Goal: Transaction & Acquisition: Book appointment/travel/reservation

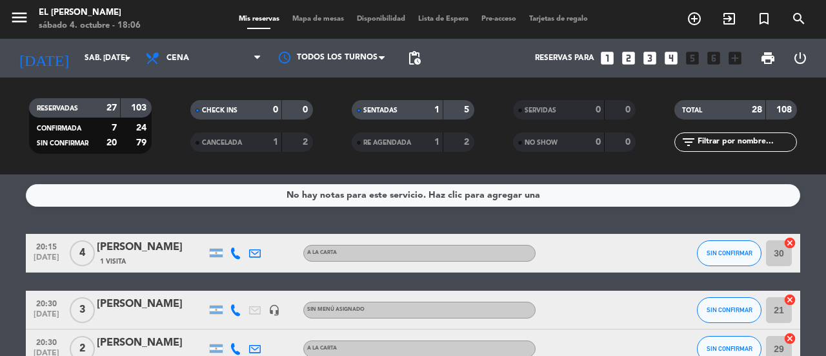
click at [310, 12] on div "menu El [PERSON_NAME] sábado 4. octubre - 18:06 Mis reservas Mapa de mesas Disp…" at bounding box center [413, 19] width 826 height 39
click at [311, 12] on div "menu El [PERSON_NAME] sábado 4. octubre - 18:06 Mis reservas Mapa de mesas Disp…" at bounding box center [413, 19] width 826 height 39
click at [312, 17] on span "Mapa de mesas" at bounding box center [318, 18] width 65 height 7
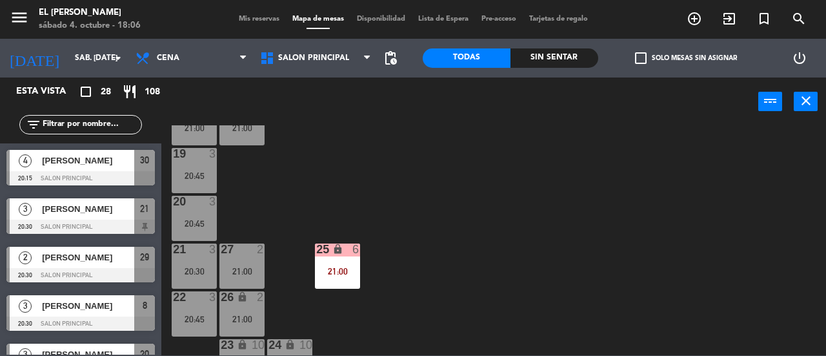
scroll to position [268, 0]
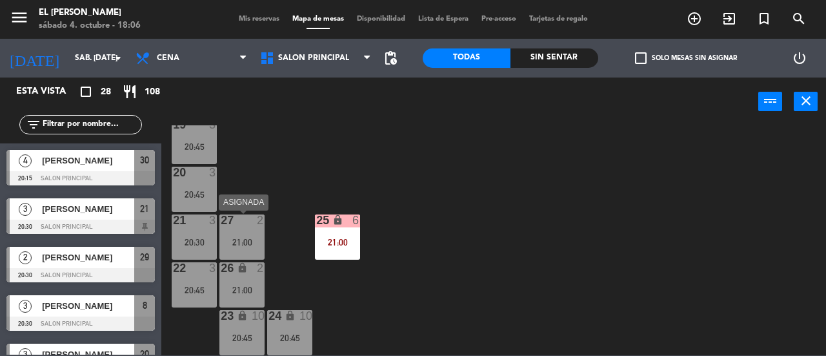
click at [249, 225] on div at bounding box center [242, 220] width 21 height 12
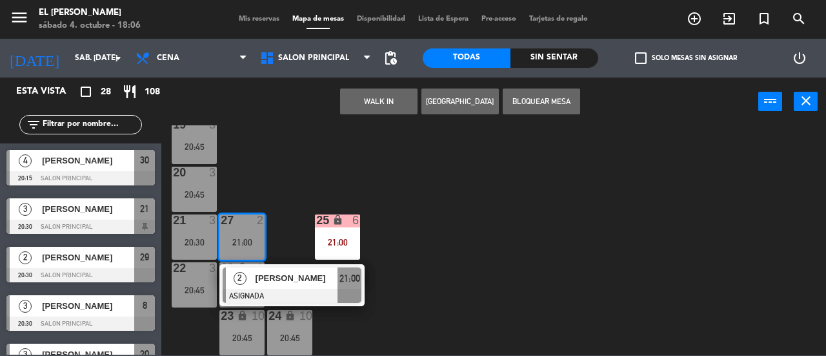
click at [301, 188] on div "3 4 20:45 4 6 20:45 5 4 20:45 6 4 21:00 7 7 21:00 2 4 21:00 15 2 21:00 14 6 20:…" at bounding box center [498, 240] width 656 height 230
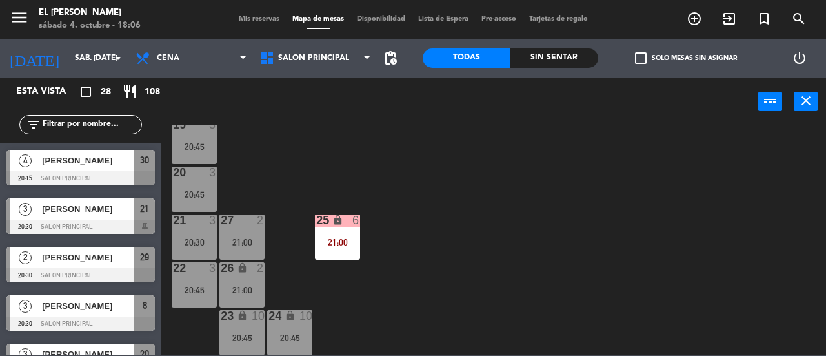
click at [189, 186] on div "20 3 20:45" at bounding box center [194, 189] width 45 height 45
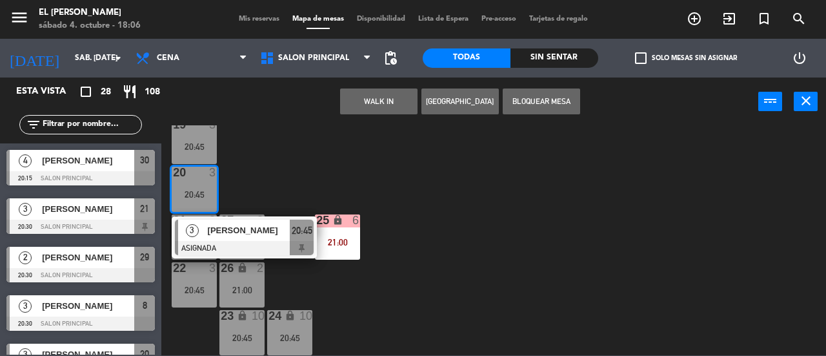
click at [253, 174] on div "3 4 20:45 4 6 20:45 5 4 20:45 6 4 21:00 7 7 21:00 2 4 21:00 15 2 21:00 14 6 20:…" at bounding box center [498, 240] width 656 height 230
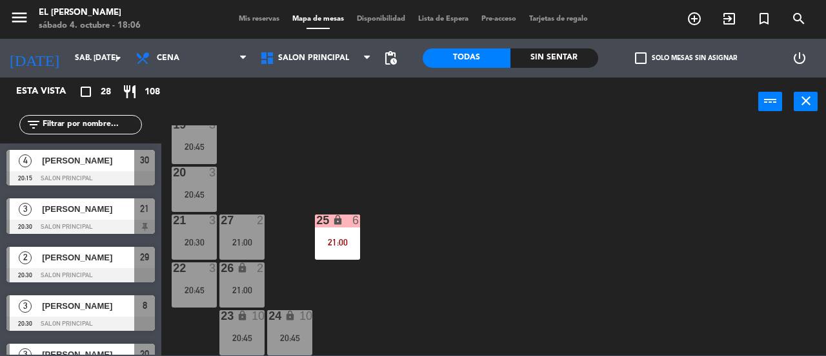
click at [188, 140] on div "19 3 20:45" at bounding box center [194, 141] width 45 height 45
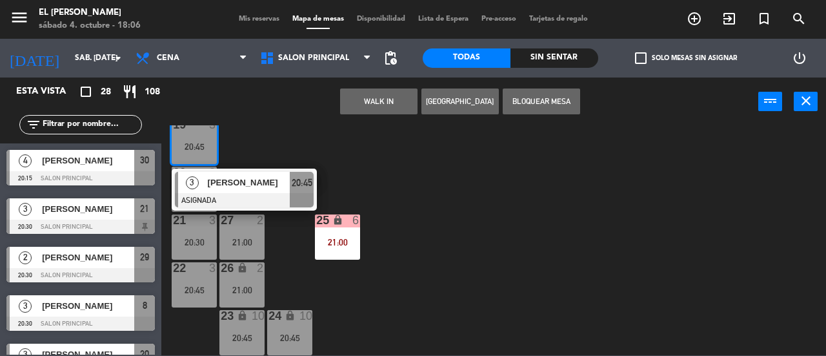
click at [279, 142] on div "3 4 20:45 4 6 20:45 5 4 20:45 6 4 21:00 7 7 21:00 2 4 21:00 15 2 21:00 14 6 20:…" at bounding box center [498, 240] width 656 height 230
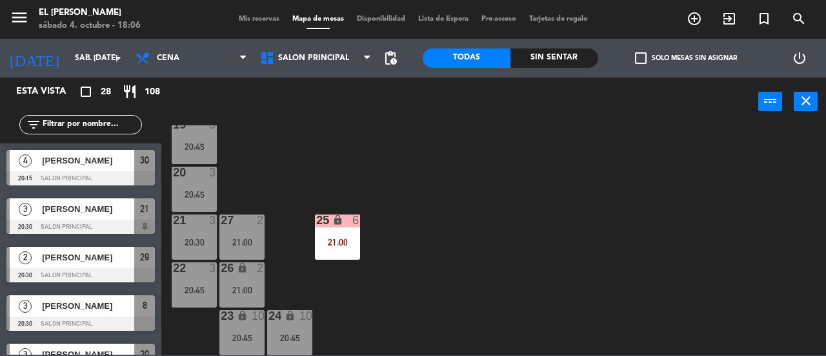
click at [194, 137] on div "19 3 20:45" at bounding box center [194, 141] width 45 height 45
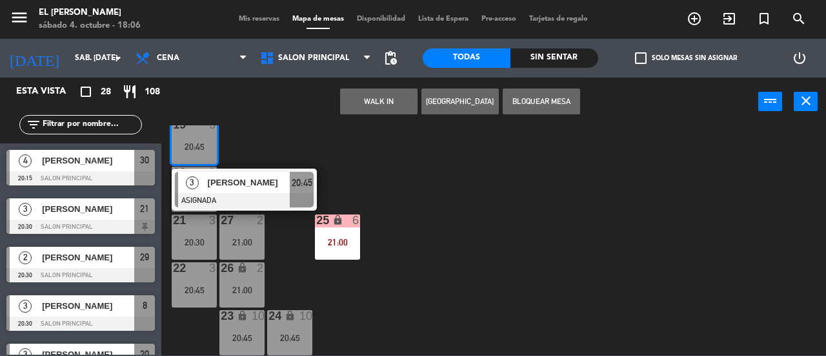
click at [274, 148] on div "3 4 20:45 4 6 20:45 5 4 20:45 6 4 21:00 7 7 21:00 2 4 21:00 15 2 21:00 14 6 20:…" at bounding box center [498, 240] width 656 height 230
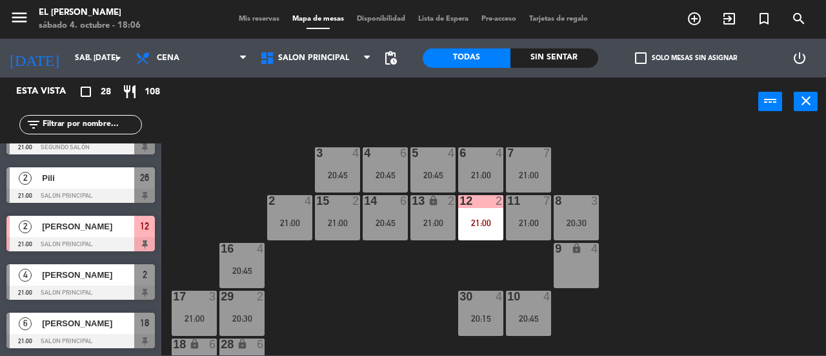
scroll to position [0, 0]
click at [531, 219] on div "21:00" at bounding box center [528, 223] width 45 height 9
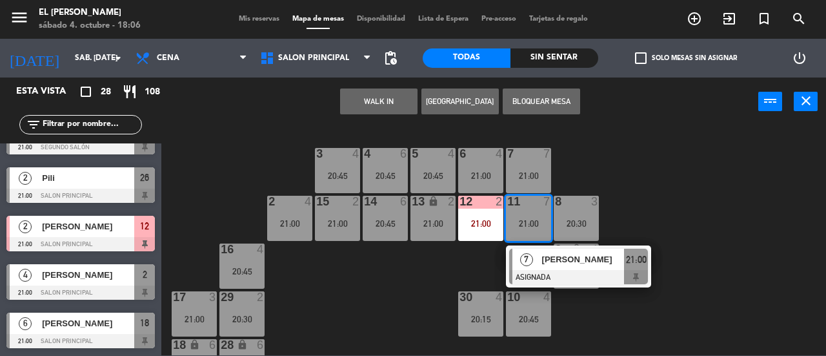
click at [414, 278] on div "3 4 20:45 4 6 20:45 5 4 20:45 6 4 21:00 7 7 21:00 2 4 21:00 15 2 21:00 14 6 20:…" at bounding box center [498, 240] width 656 height 230
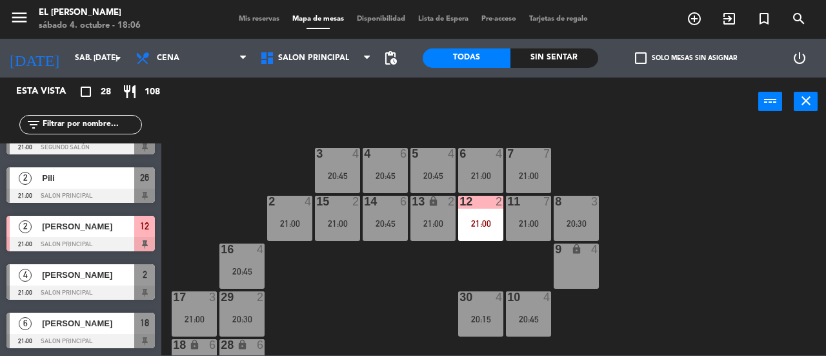
click at [583, 227] on div "20:30" at bounding box center [576, 223] width 45 height 9
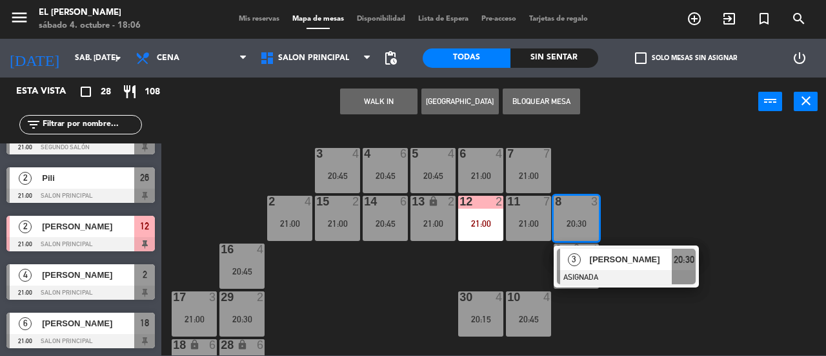
click at [638, 216] on div "3 4 20:45 4 6 20:45 5 4 20:45 6 4 21:00 7 7 21:00 2 4 21:00 15 2 21:00 14 6 20:…" at bounding box center [498, 240] width 656 height 230
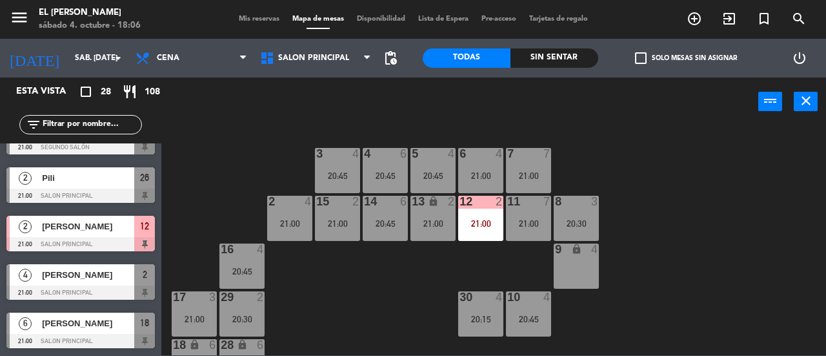
click at [495, 317] on div "20:15" at bounding box center [480, 318] width 45 height 9
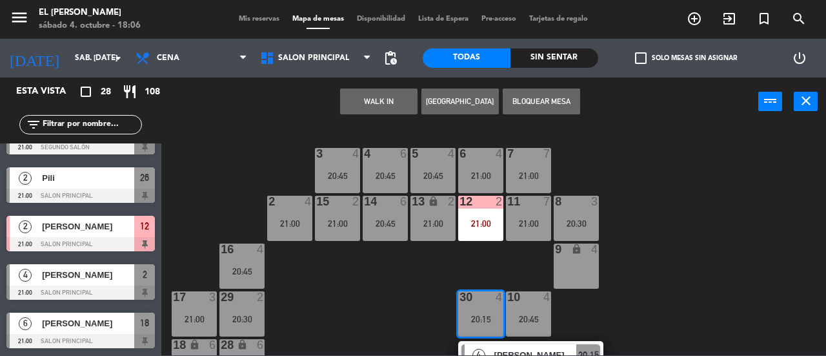
click at [675, 323] on div "3 4 20:45 4 6 20:45 5 4 20:45 6 4 21:00 7 7 21:00 2 4 21:00 15 2 21:00 14 6 20:…" at bounding box center [498, 240] width 656 height 230
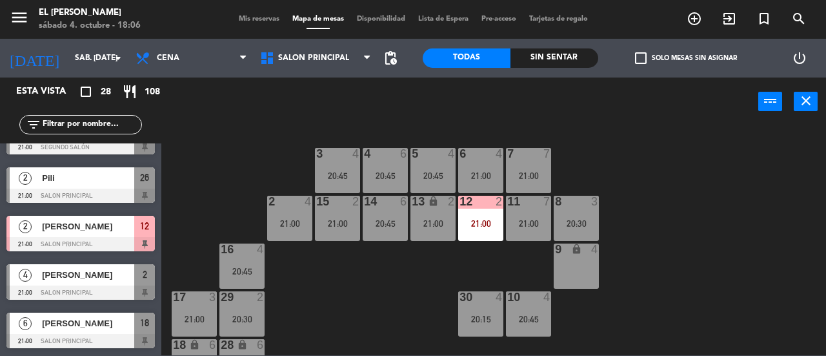
click at [461, 310] on div "30 4 20:15" at bounding box center [480, 313] width 45 height 45
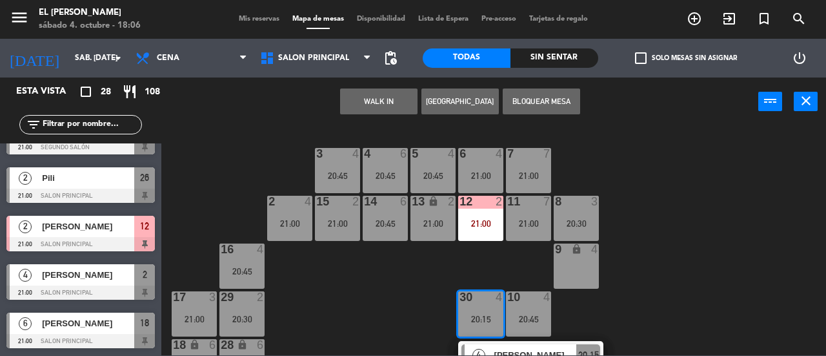
click at [702, 304] on div "3 4 20:45 4 6 20:45 5 4 20:45 6 4 21:00 7 7 21:00 2 4 21:00 15 2 21:00 14 6 20:…" at bounding box center [498, 240] width 656 height 230
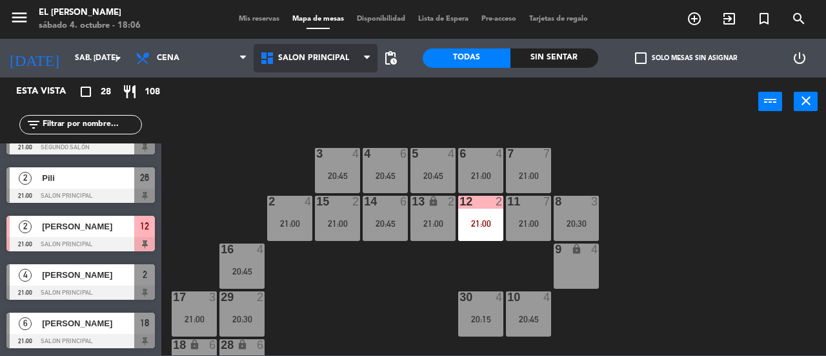
click at [287, 52] on span "Salon Principal" at bounding box center [316, 58] width 125 height 28
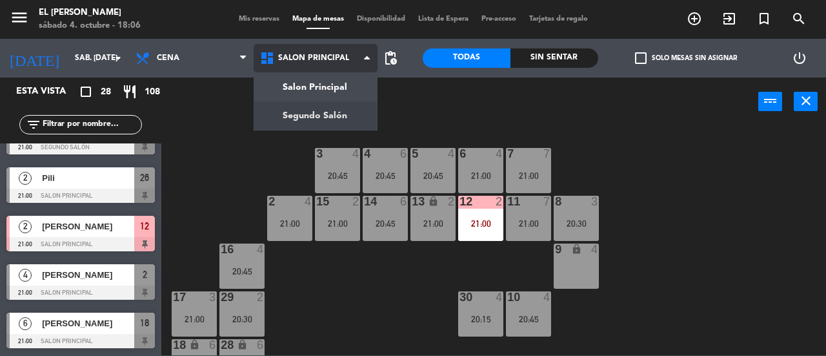
click at [333, 111] on ng-component "menu El [PERSON_NAME] sábado 4. octubre - 18:06 Mis reservas Mapa de mesas Disp…" at bounding box center [413, 177] width 826 height 355
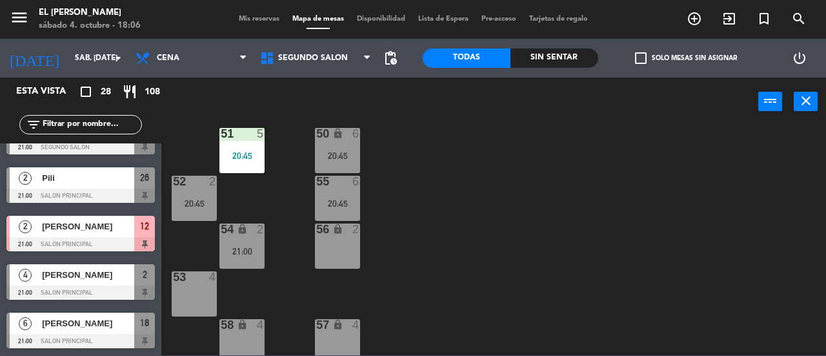
scroll to position [29, 0]
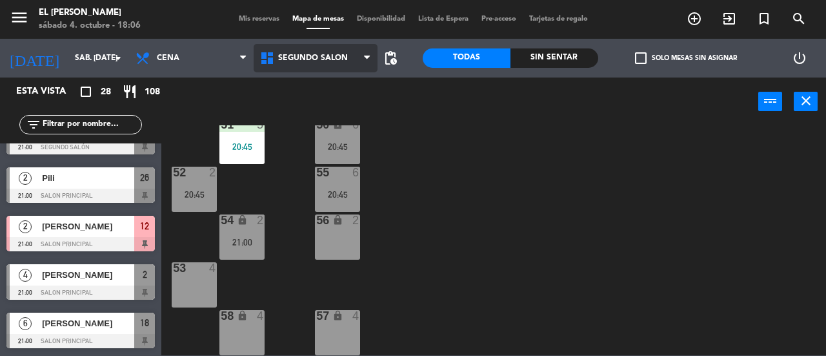
click at [346, 64] on span "Segundo Salón" at bounding box center [316, 58] width 125 height 28
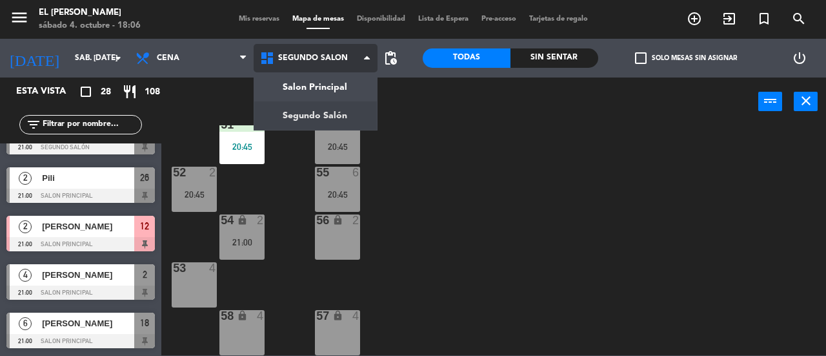
click at [337, 117] on ng-component "menu El [PERSON_NAME] sábado 4. octubre - 18:06 Mis reservas Mapa de mesas Disp…" at bounding box center [413, 177] width 826 height 355
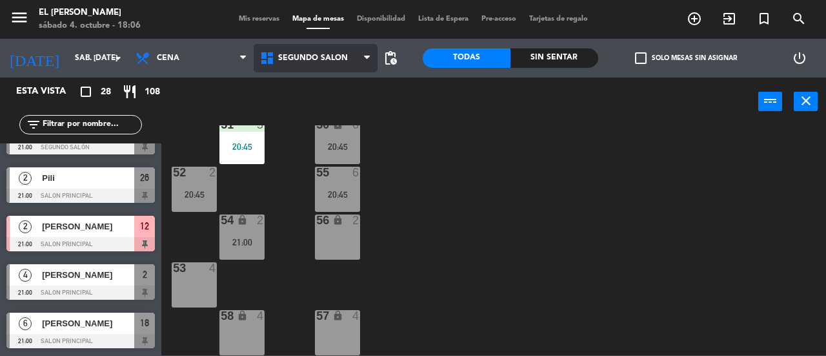
click at [350, 61] on span "Segundo Salón" at bounding box center [316, 58] width 125 height 28
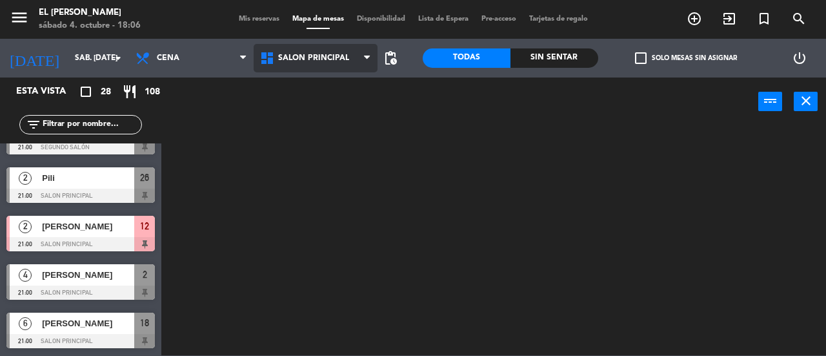
click at [355, 84] on ng-component "menu El [PERSON_NAME] sábado 4. octubre - 18:06 Mis reservas Mapa de mesas Disp…" at bounding box center [413, 177] width 826 height 355
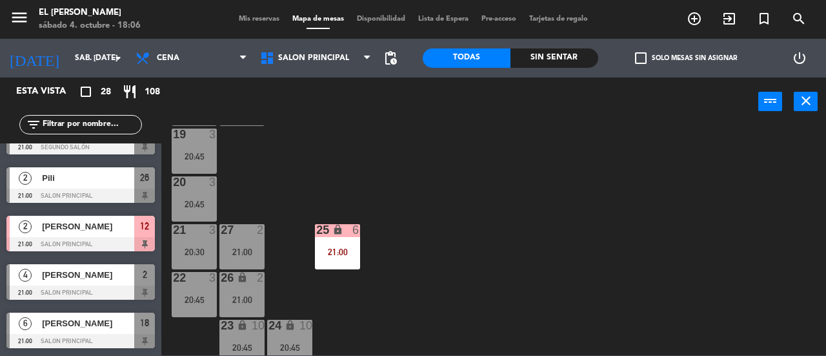
scroll to position [0, 0]
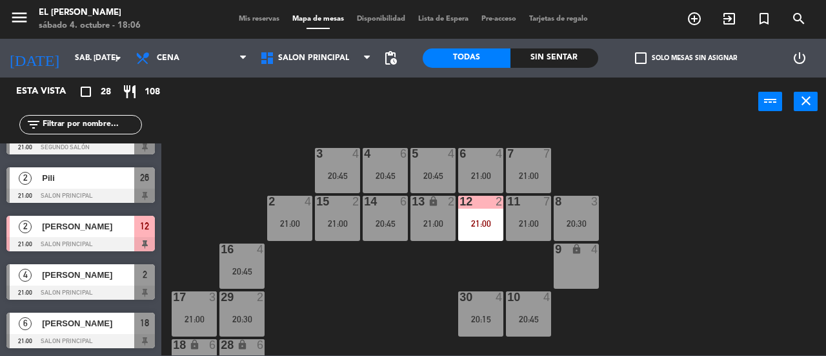
click at [572, 260] on div "9 lock 4" at bounding box center [576, 265] width 45 height 45
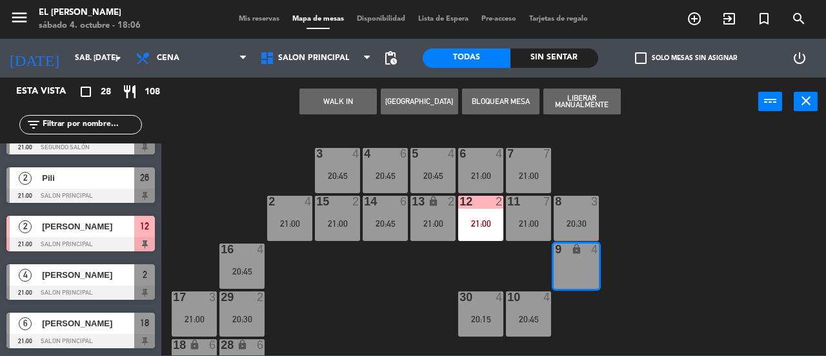
click at [288, 314] on div "3 4 20:45 4 6 20:45 5 4 20:45 6 4 21:00 7 7 21:00 2 4 21:00 15 2 21:00 14 6 20:…" at bounding box center [498, 240] width 656 height 230
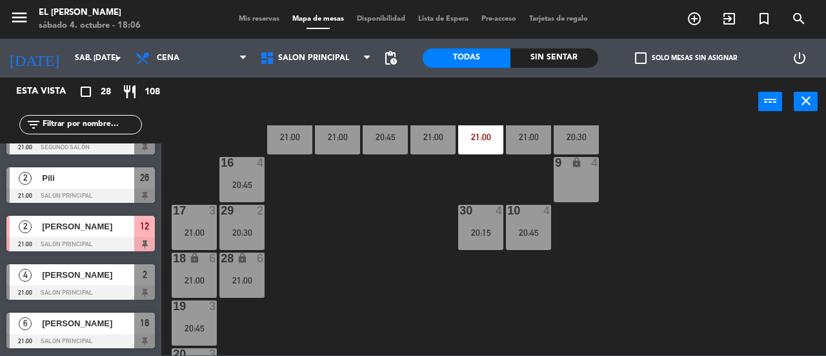
scroll to position [194, 0]
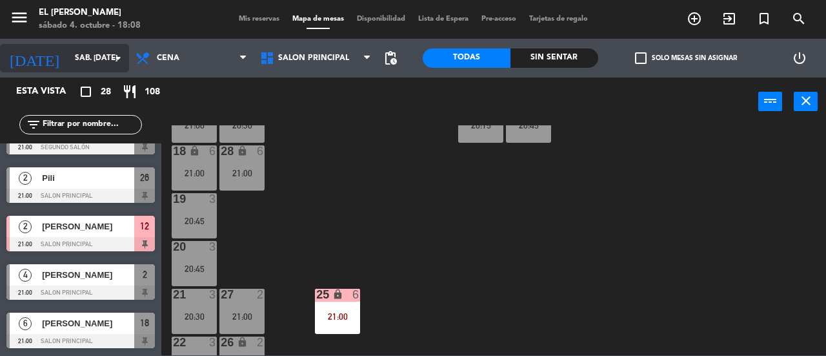
click at [108, 54] on input "sáb. [DATE]" at bounding box center [119, 58] width 103 height 22
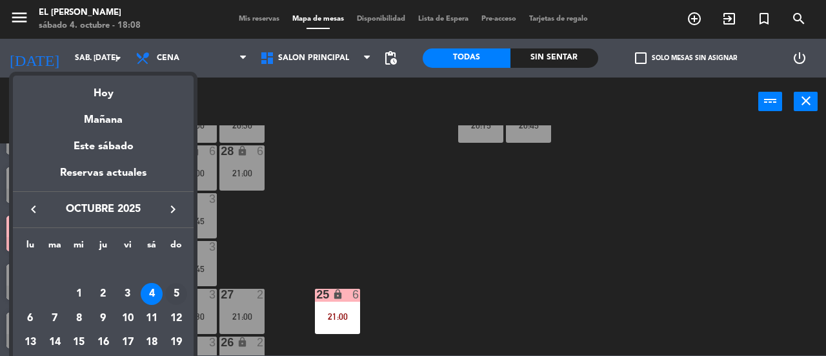
click at [165, 290] on div "5" at bounding box center [176, 294] width 22 height 22
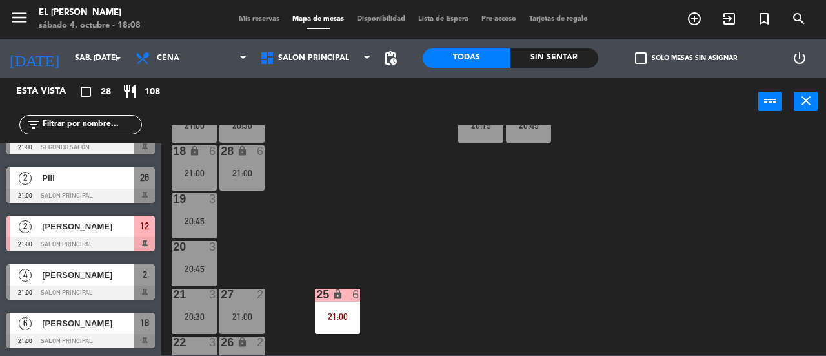
type input "dom. [DATE]"
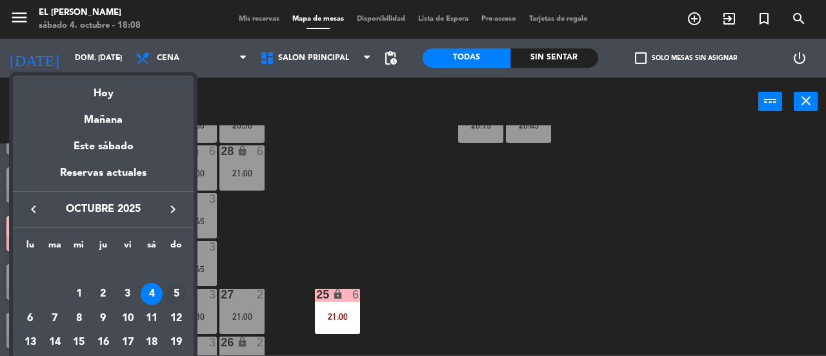
scroll to position [0, 0]
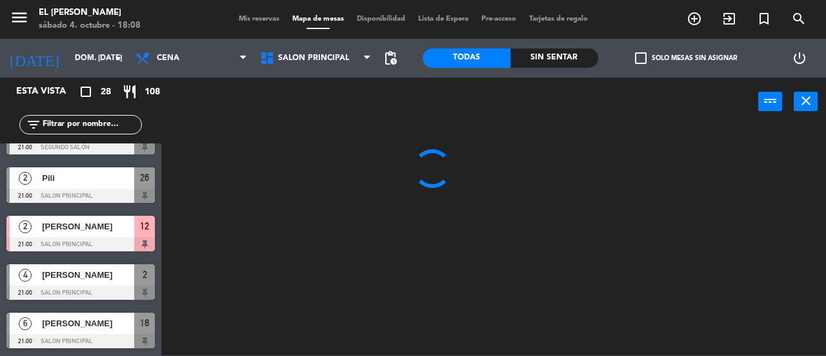
click at [194, 72] on div "Almuerzo Cena Cena Almuerzo Cena" at bounding box center [191, 58] width 125 height 39
drag, startPoint x: 214, startPoint y: 59, endPoint x: 206, endPoint y: 88, distance: 29.6
click at [214, 62] on span "Cena" at bounding box center [191, 58] width 125 height 28
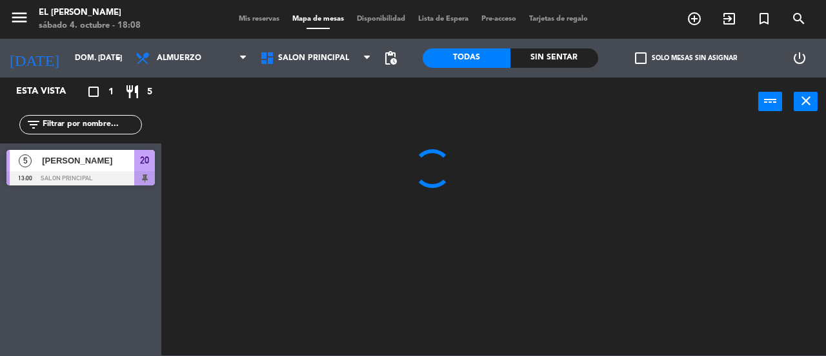
click at [203, 90] on ng-component "menu El [PERSON_NAME] sábado 4. octubre - 18:08 Mis reservas Mapa de mesas Disp…" at bounding box center [413, 177] width 826 height 355
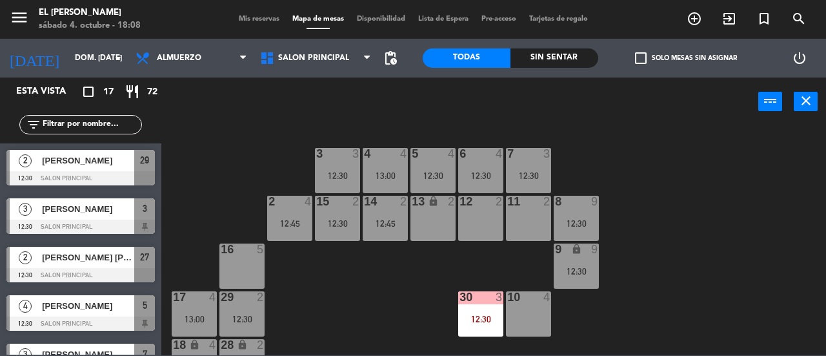
click at [477, 210] on div "12 2" at bounding box center [480, 218] width 45 height 45
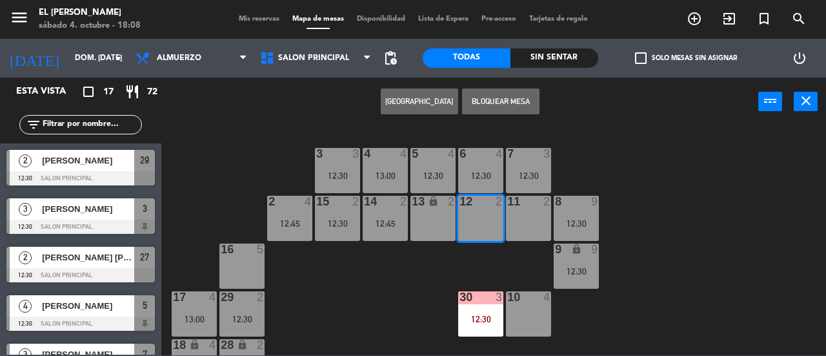
click at [425, 105] on button "[GEOGRAPHIC_DATA]" at bounding box center [419, 101] width 77 height 26
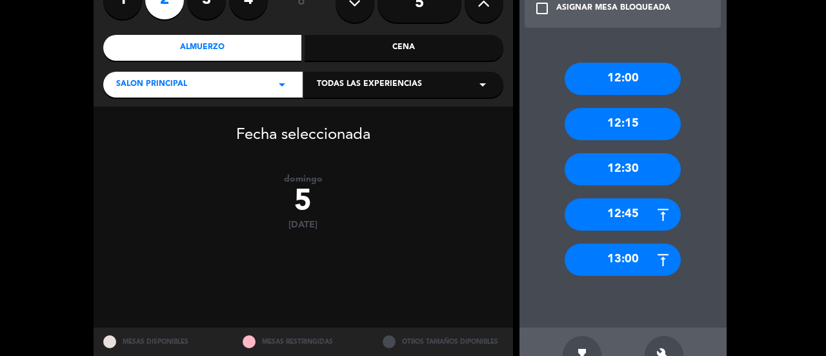
click at [622, 178] on div "12:30" at bounding box center [623, 169] width 116 height 32
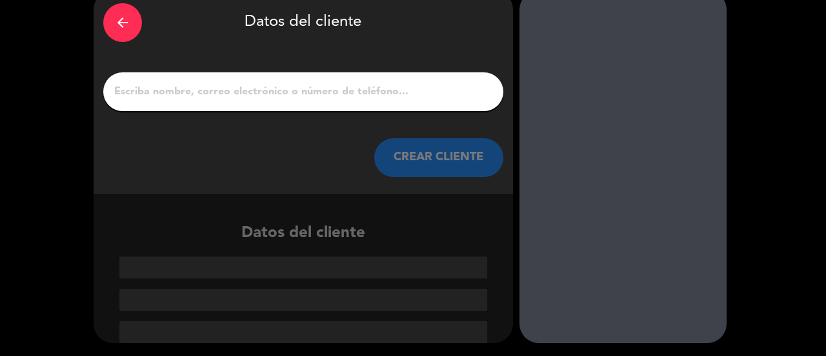
scroll to position [61, 0]
click at [317, 101] on input "1" at bounding box center [303, 92] width 381 height 18
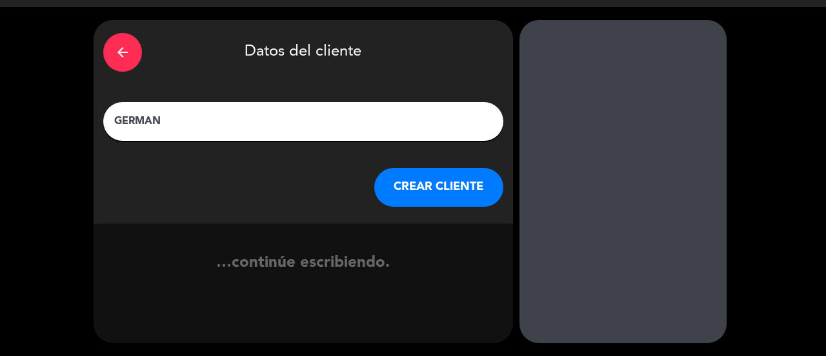
type input "GERMAN"
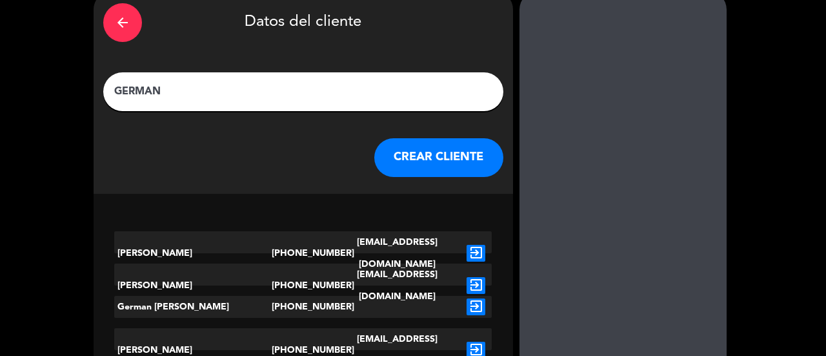
click at [451, 169] on button "CREAR CLIENTE" at bounding box center [438, 157] width 129 height 39
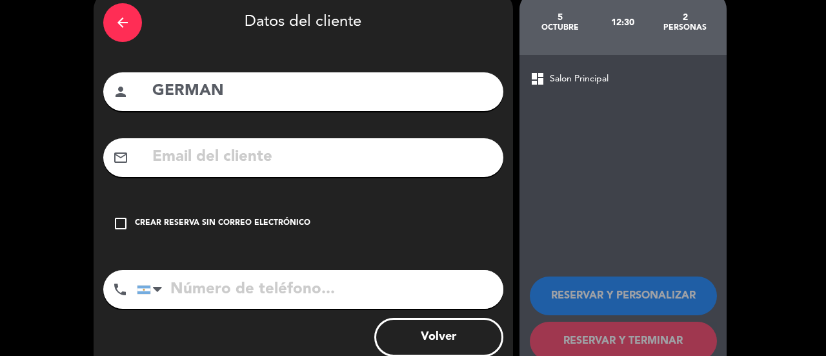
click at [259, 219] on div "Crear reserva sin correo electrónico" at bounding box center [223, 223] width 176 height 13
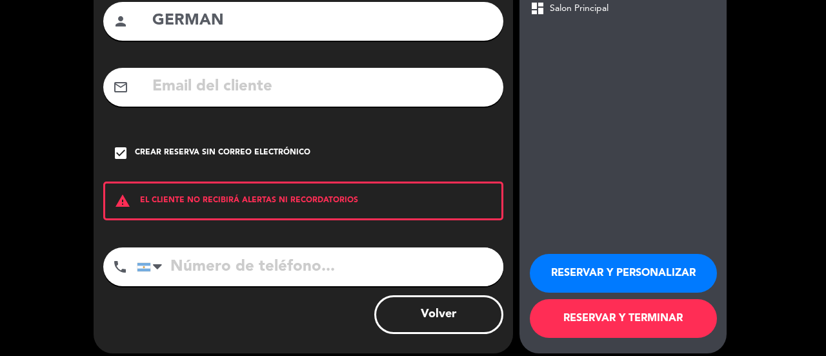
scroll to position [142, 0]
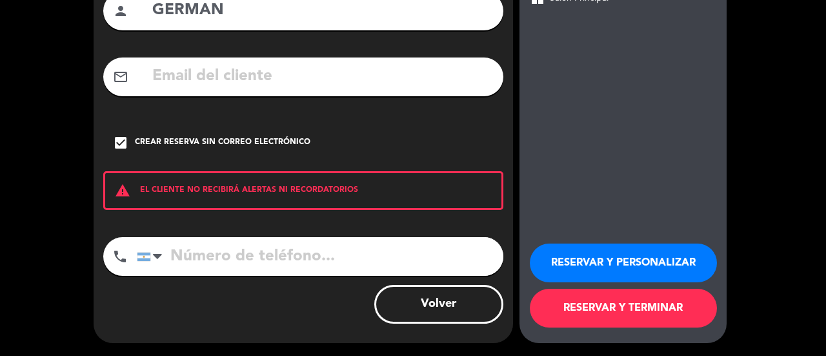
click at [653, 298] on button "RESERVAR Y TERMINAR" at bounding box center [623, 308] width 187 height 39
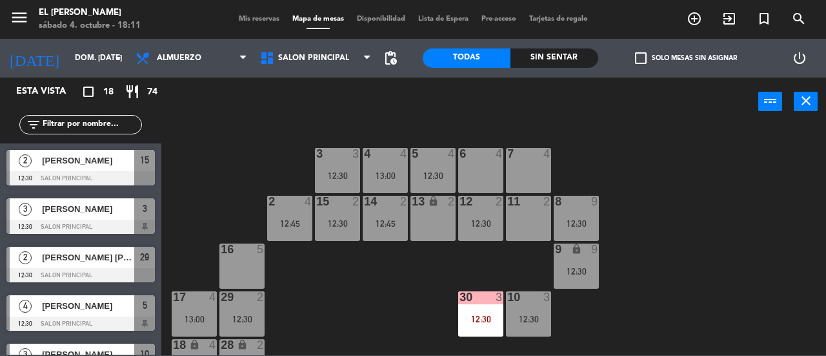
click at [265, 168] on div "3 3 12:30 4 4 13:00 5 4 12:30 6 4 7 4 2 4 12:45 15 2 12:30 14 2 12:45 13 lock 2…" at bounding box center [498, 240] width 656 height 230
click at [277, 116] on div "power_input close" at bounding box center [459, 101] width 597 height 49
click at [30, 61] on icon "[DATE]" at bounding box center [34, 58] width 68 height 28
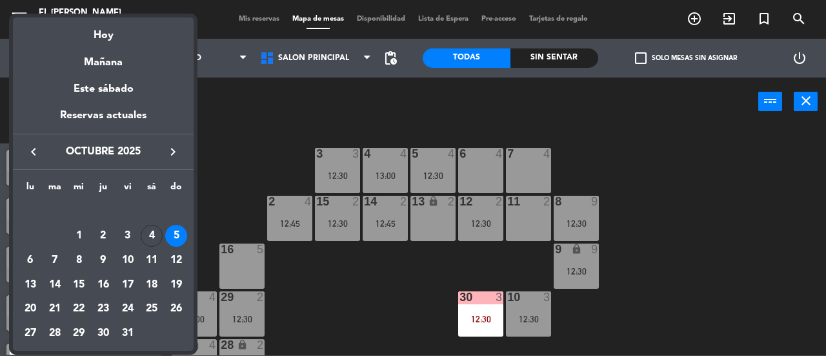
click at [145, 235] on div "4" at bounding box center [152, 236] width 22 height 22
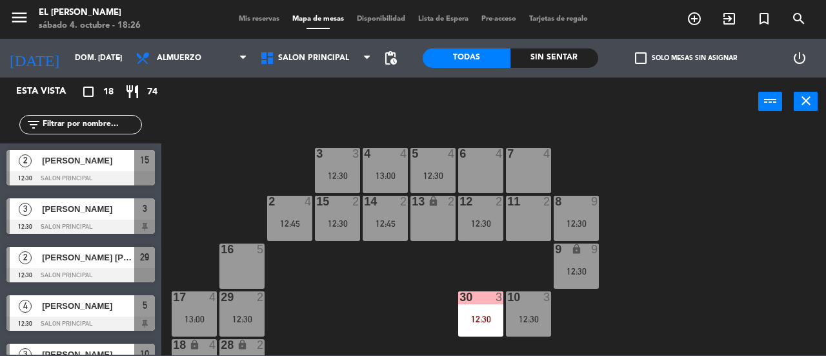
type input "sáb. [DATE]"
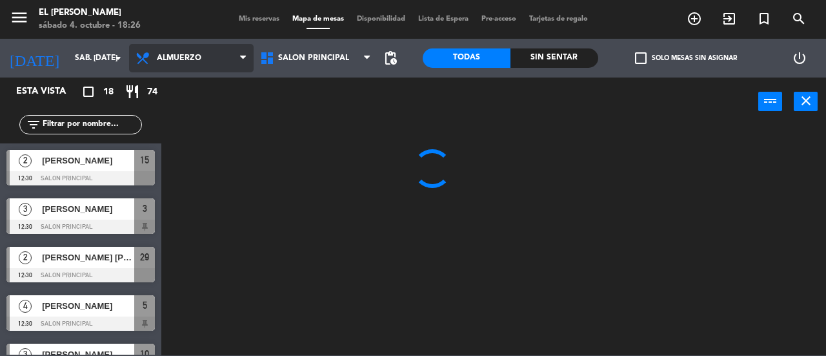
click at [212, 65] on span "Almuerzo" at bounding box center [191, 58] width 125 height 28
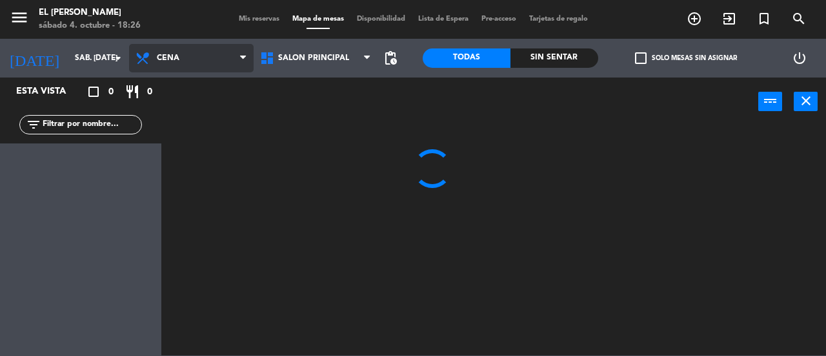
click at [212, 125] on ng-component "menu El [PERSON_NAME] sábado 4. octubre - 18:26 Mis reservas Mapa de mesas Disp…" at bounding box center [413, 177] width 826 height 355
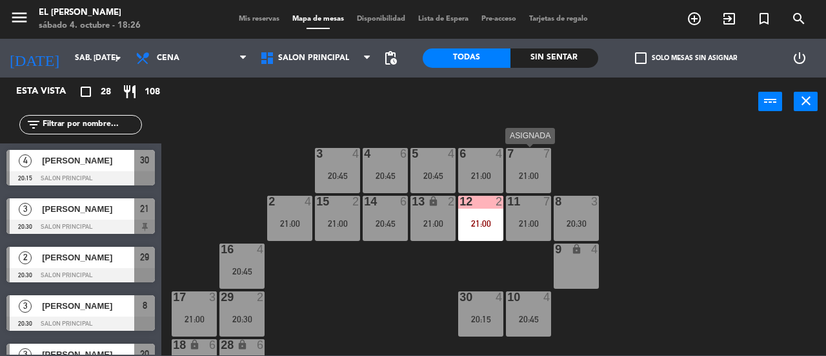
click at [531, 173] on div "21:00" at bounding box center [528, 175] width 45 height 9
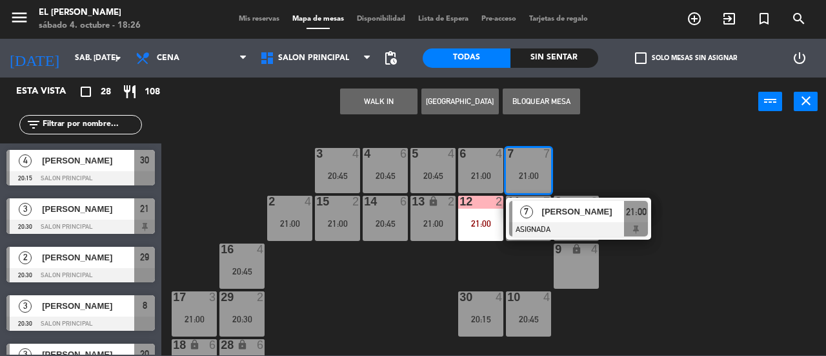
click at [669, 139] on div "3 4 20:45 4 6 20:45 5 4 20:45 6 4 21:00 7 7 21:00 7 gurdulich romina ASIGNADA 2…" at bounding box center [498, 240] width 656 height 230
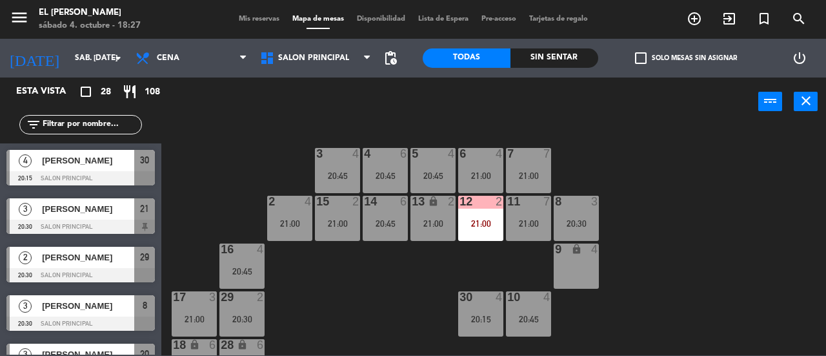
click at [540, 173] on div "21:00" at bounding box center [528, 175] width 45 height 9
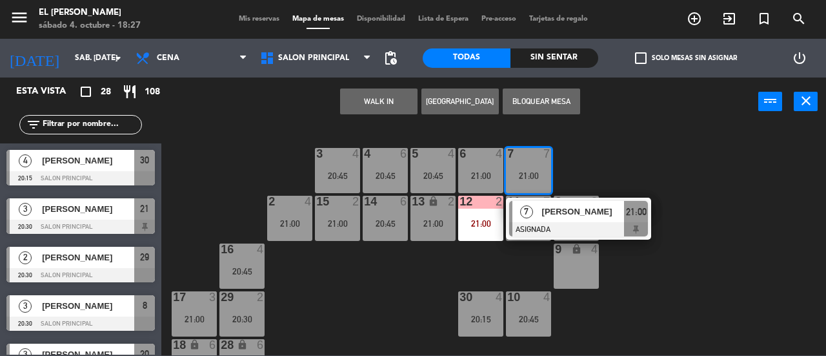
click at [605, 153] on div "3 4 20:45 4 6 20:45 5 4 20:45 6 4 21:00 7 7 21:00 7 gurdulich romina ASIGNADA 2…" at bounding box center [498, 240] width 656 height 230
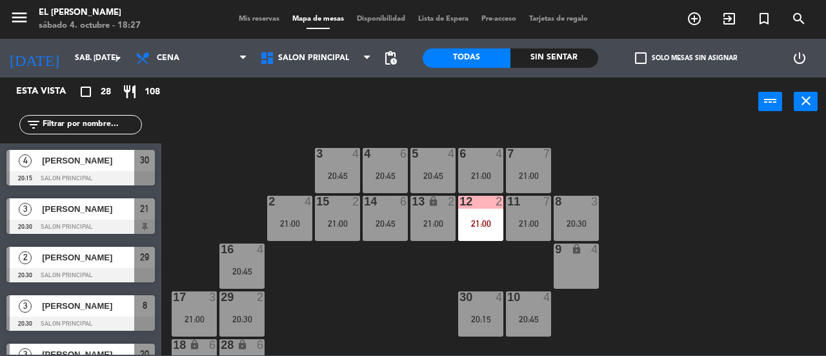
click at [528, 174] on div "21:00" at bounding box center [528, 175] width 45 height 9
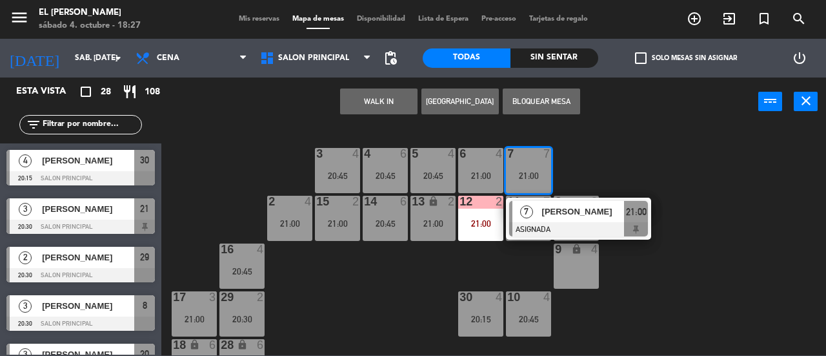
click at [639, 221] on div "21:00" at bounding box center [636, 211] width 24 height 21
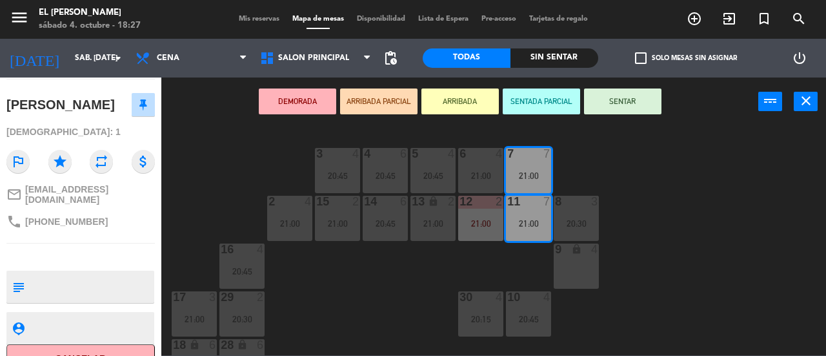
scroll to position [129, 0]
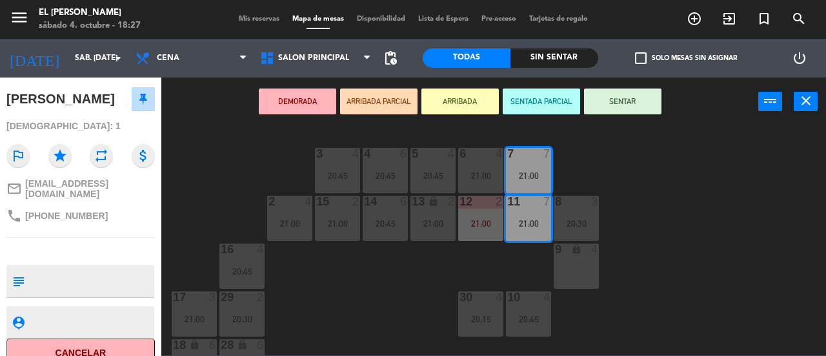
click at [303, 270] on div "3 4 20:45 4 6 20:45 5 4 20:45 6 4 21:00 7 7 21:00 2 4 21:00 15 2 21:00 14 6 20:…" at bounding box center [498, 240] width 656 height 230
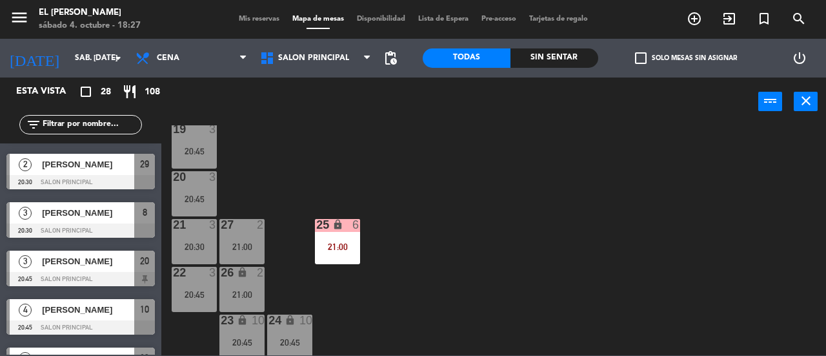
scroll to position [268, 0]
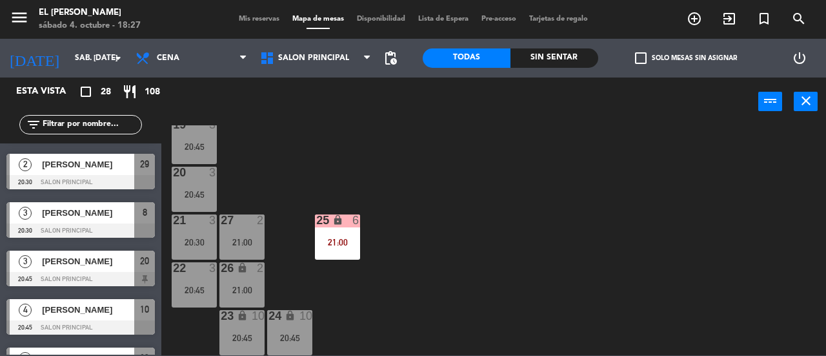
click at [296, 322] on div "lock" at bounding box center [289, 316] width 21 height 12
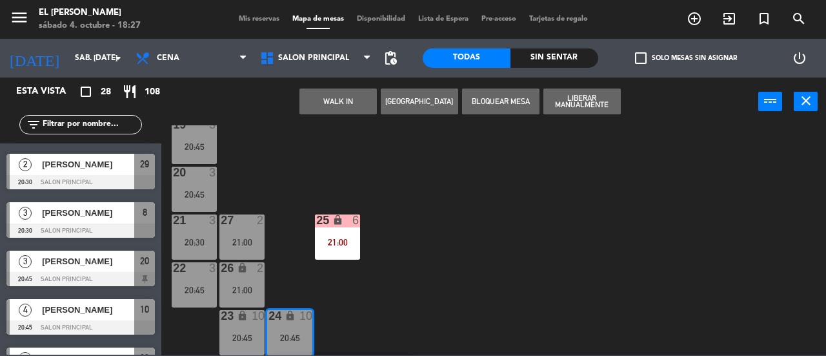
scroll to position [314, 0]
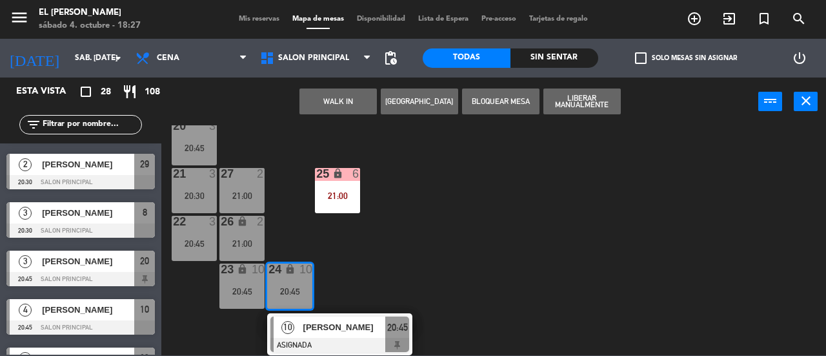
click at [396, 270] on div "3 4 20:45 4 6 20:45 5 4 20:45 6 4 21:00 7 7 21:00 2 4 21:00 15 2 21:00 14 6 20:…" at bounding box center [498, 240] width 656 height 230
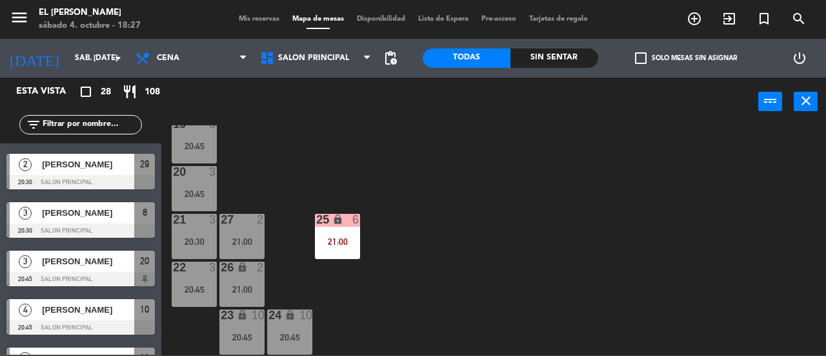
click at [279, 334] on div "20:45" at bounding box center [289, 336] width 45 height 9
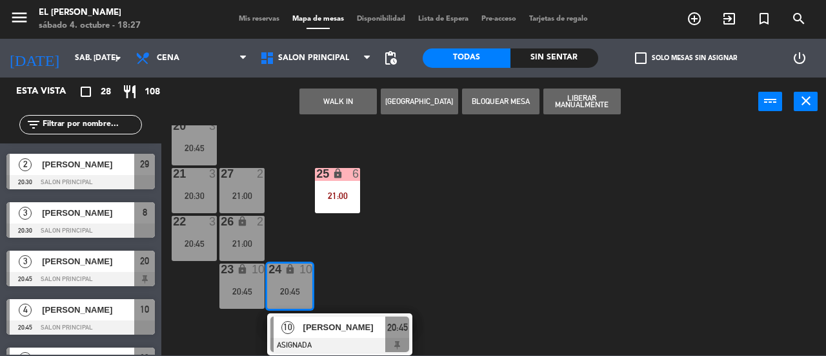
click at [397, 318] on div "20:45" at bounding box center [397, 326] width 24 height 21
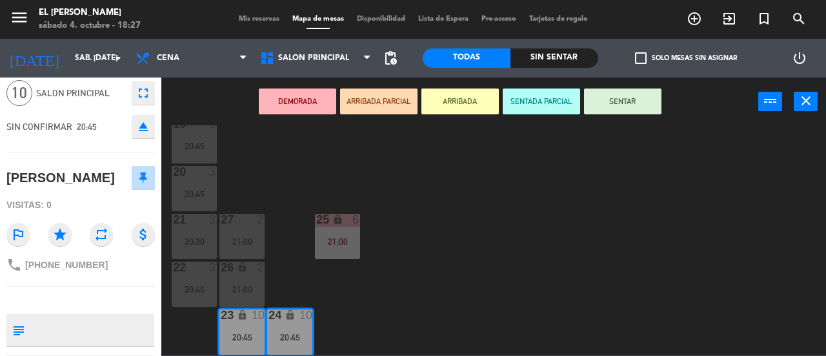
scroll to position [117, 0]
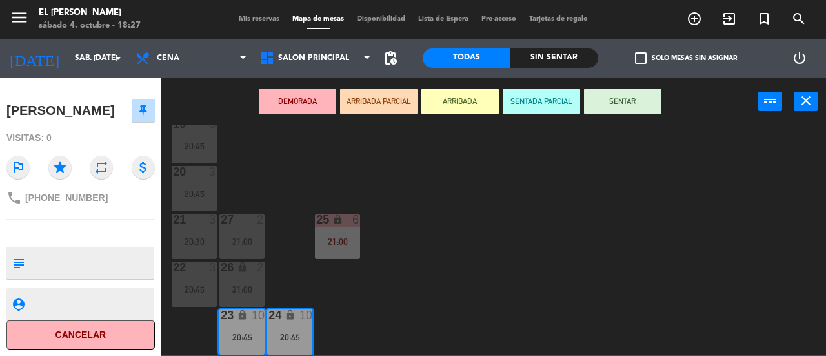
click at [329, 168] on div "3 4 20:45 4 6 20:45 5 4 20:45 6 4 21:00 7 7 21:00 2 4 21:00 15 2 21:00 14 6 20:…" at bounding box center [498, 240] width 656 height 230
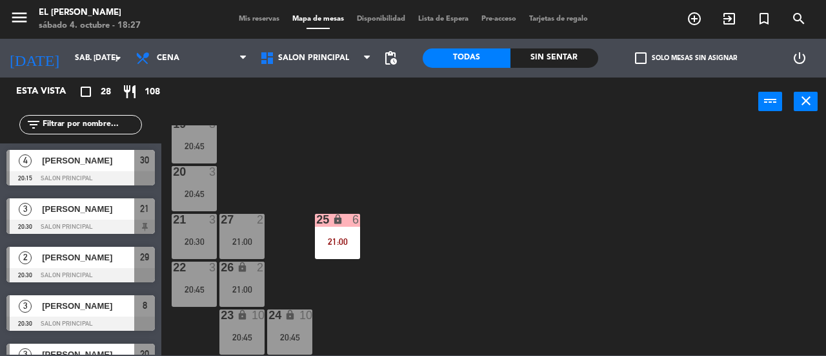
scroll to position [0, 0]
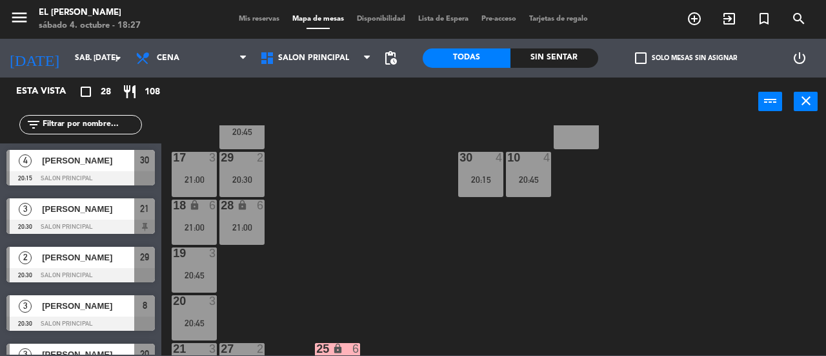
click at [404, 262] on div "3 4 20:45 4 6 20:45 5 4 20:45 6 4 21:00 7 7 21:00 2 4 21:00 15 2 21:00 14 6 20:…" at bounding box center [498, 240] width 656 height 230
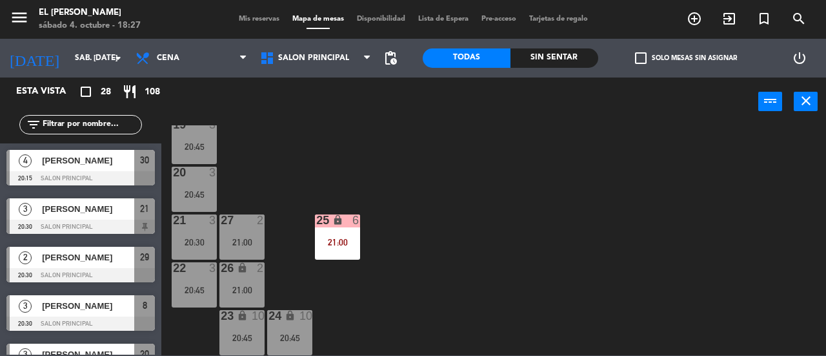
scroll to position [203, 0]
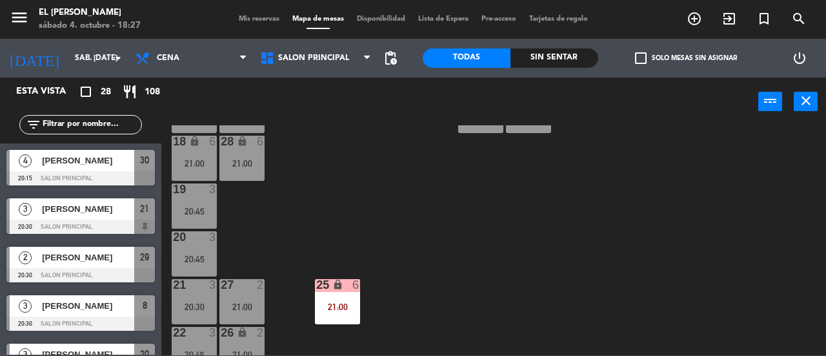
click at [253, 160] on div "21:00" at bounding box center [241, 163] width 45 height 9
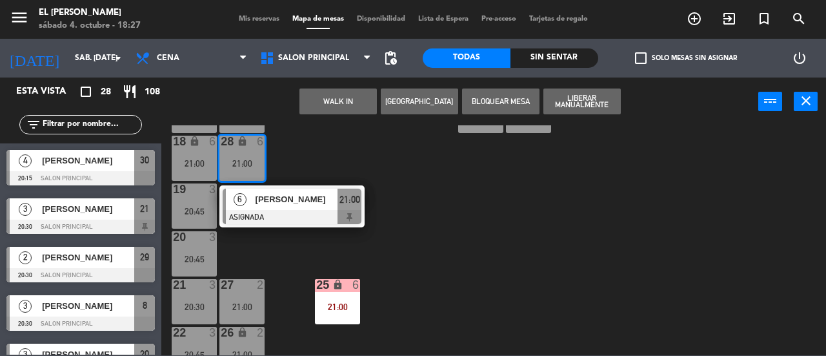
click at [399, 138] on div "3 4 20:45 4 6 20:45 5 4 20:45 6 4 21:00 7 7 21:00 2 4 21:00 15 2 21:00 14 6 20:…" at bounding box center [498, 240] width 656 height 230
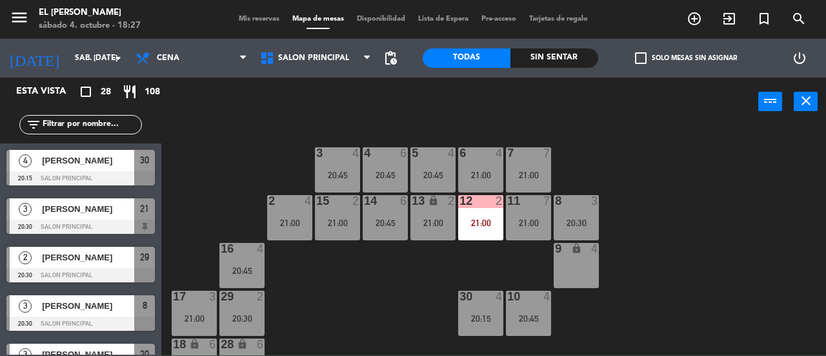
scroll to position [0, 0]
click at [471, 165] on div "6 4 21:00" at bounding box center [480, 170] width 45 height 45
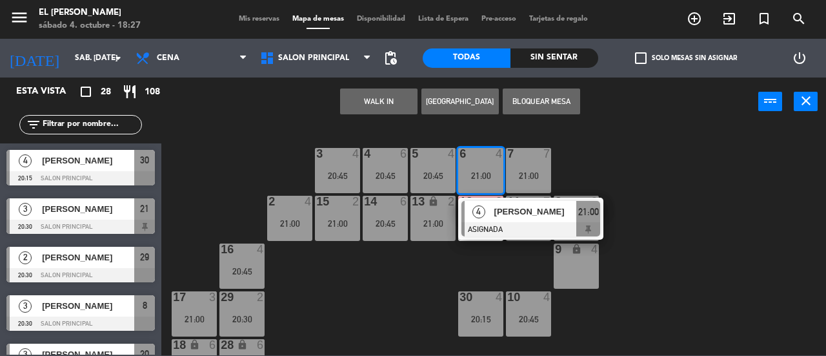
click at [417, 266] on div "3 4 20:45 4 6 20:45 5 4 20:45 6 4 21:00 4 [PERSON_NAME] ASIGNADA 21:00 7 7 21:0…" at bounding box center [498, 240] width 656 height 230
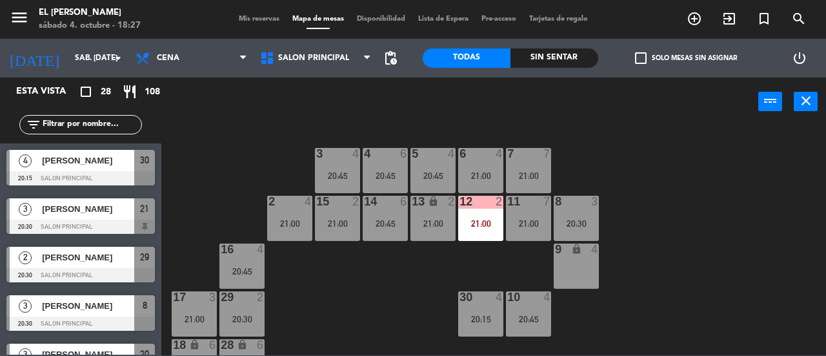
click at [381, 174] on div "20:45" at bounding box center [385, 175] width 45 height 9
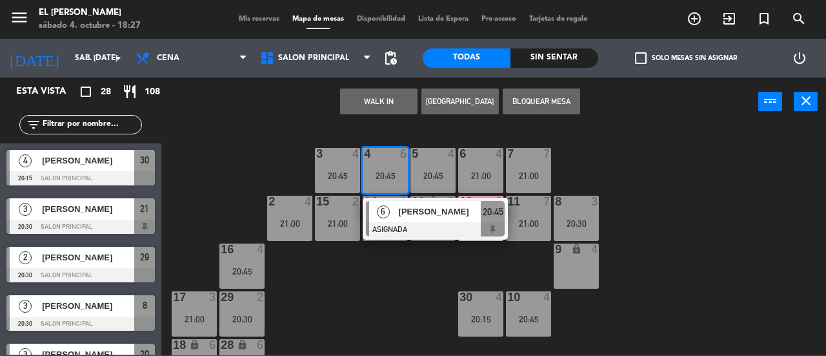
click at [411, 283] on div "3 4 20:45 4 6 20:45 6 [PERSON_NAME] ASIGNADA 20:45 5 4 20:45 6 4 21:00 7 7 21:0…" at bounding box center [498, 240] width 656 height 230
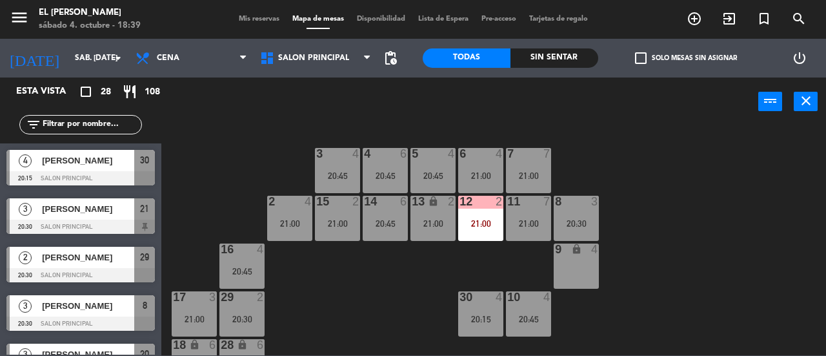
click at [352, 43] on div "Salon Principal Segundo Salón Salon Principal Salon Principal Segundo Salón" at bounding box center [316, 58] width 125 height 39
click at [349, 53] on span "Salon Principal" at bounding box center [316, 58] width 125 height 28
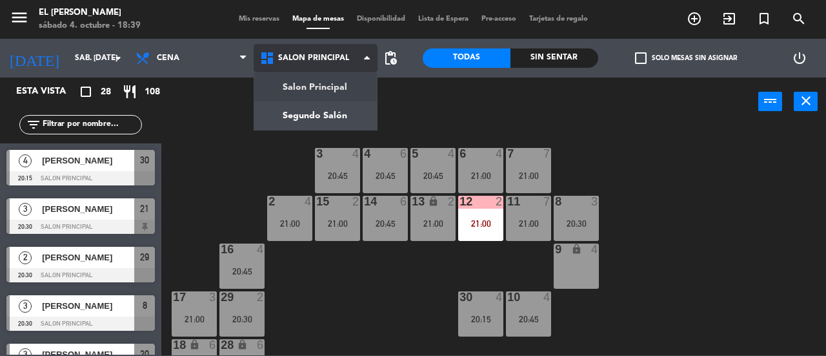
click at [352, 102] on ng-component "menu El [PERSON_NAME] sábado 4. octubre - 18:39 Mis reservas Mapa de mesas Disp…" at bounding box center [413, 177] width 826 height 355
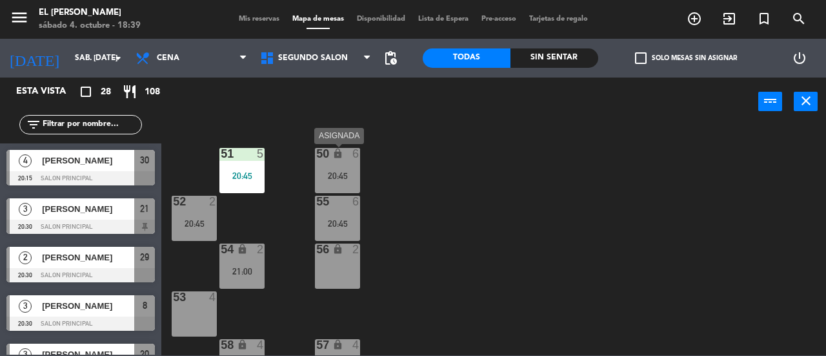
click at [341, 166] on div "50 lock 6 20:45" at bounding box center [337, 170] width 45 height 45
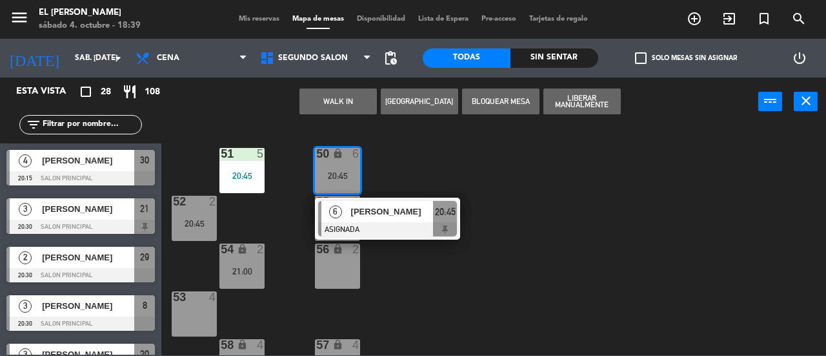
click at [498, 166] on div "50 lock 6 20:45 6 [PERSON_NAME] 20:45 51 5 20:45 52 2 20:45 55 6 20:45 54 lock …" at bounding box center [498, 240] width 656 height 230
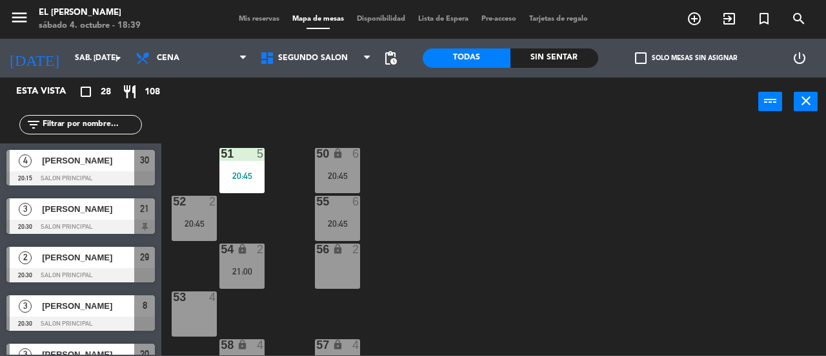
click at [236, 161] on div "51 5 20:45" at bounding box center [241, 170] width 45 height 45
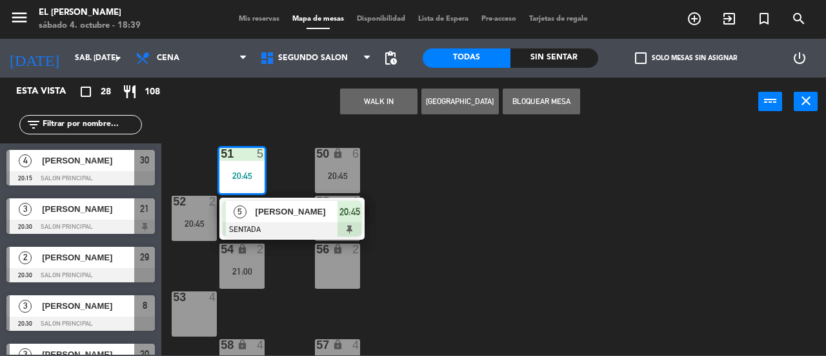
click at [463, 164] on div "50 lock 6 20:45 51 5 20:45 5 [PERSON_NAME] SENTADA 20:45 52 2 20:45 55 6 20:45 …" at bounding box center [498, 240] width 656 height 230
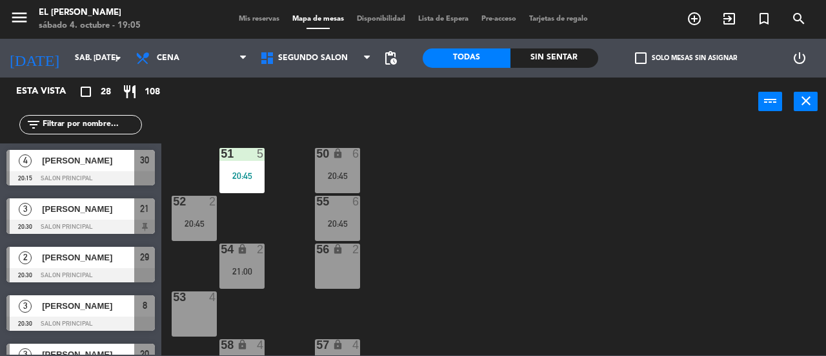
click at [427, 156] on div "50 lock 6 20:45 51 5 20:45 52 2 20:45 55 6 20:45 54 lock 2 21:00 56 lock 2 53 4…" at bounding box center [498, 240] width 656 height 230
click at [309, 65] on span "Segundo Salón" at bounding box center [316, 58] width 125 height 28
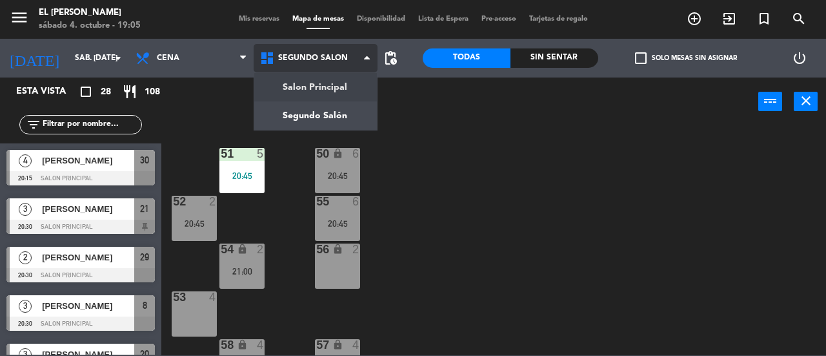
click at [323, 82] on ng-component "menu El [PERSON_NAME] sábado 4. octubre - 19:05 Mis reservas Mapa de mesas Disp…" at bounding box center [413, 177] width 826 height 355
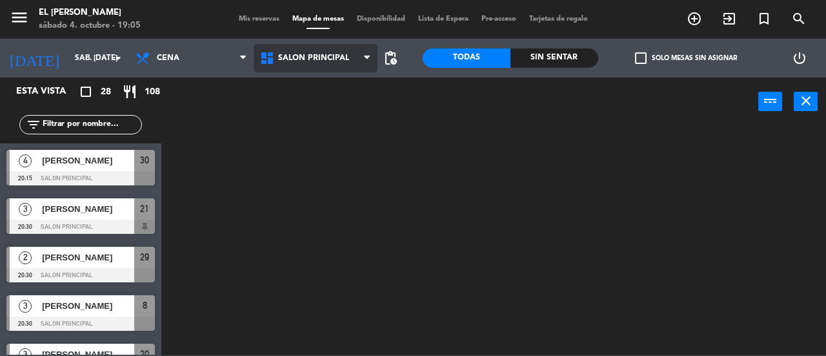
click at [349, 62] on span "Salon Principal" at bounding box center [316, 58] width 125 height 28
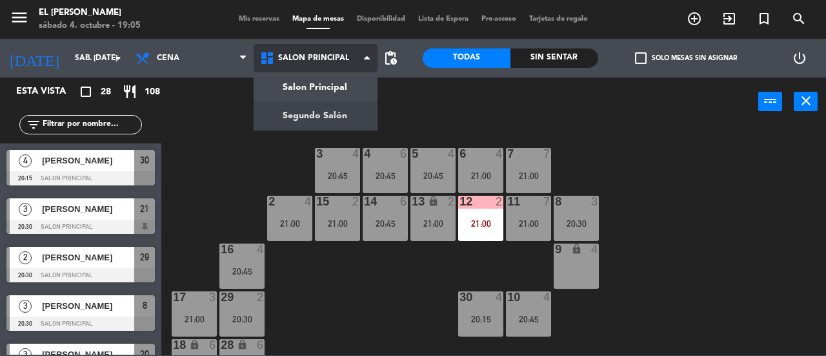
click at [344, 104] on ng-component "menu El [PERSON_NAME] sábado 4. octubre - 19:05 Mis reservas Mapa de mesas Disp…" at bounding box center [413, 177] width 826 height 355
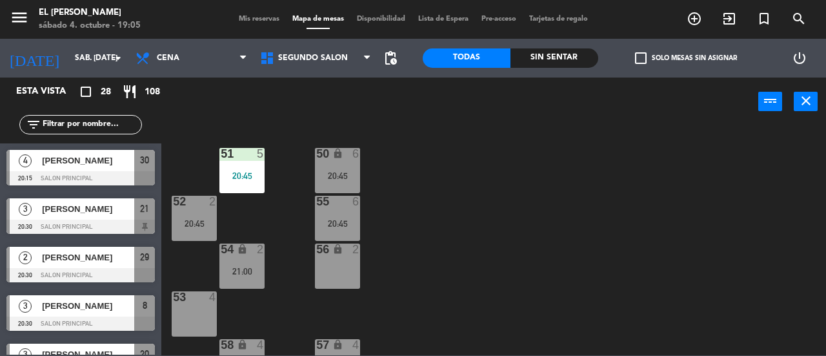
click at [457, 221] on div "50 lock 6 20:45 51 5 20:45 52 2 20:45 55 6 20:45 54 lock 2 21:00 56 lock 2 53 4…" at bounding box center [498, 240] width 656 height 230
click at [503, 256] on div "50 lock 6 20:45 51 5 20:45 52 2 20:45 55 6 20:45 54 lock 2 21:00 56 lock 2 53 4…" at bounding box center [498, 240] width 656 height 230
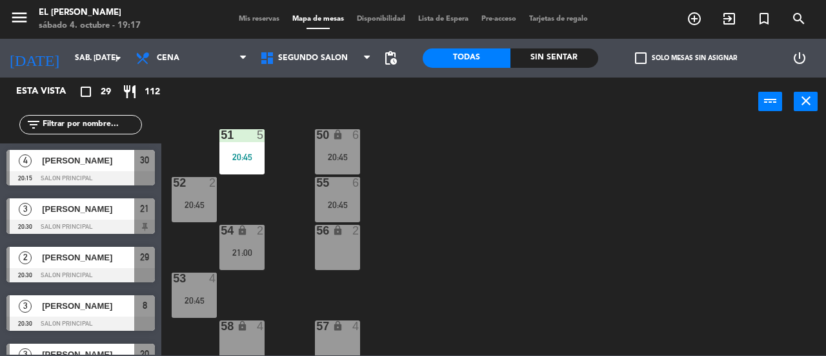
scroll to position [29, 0]
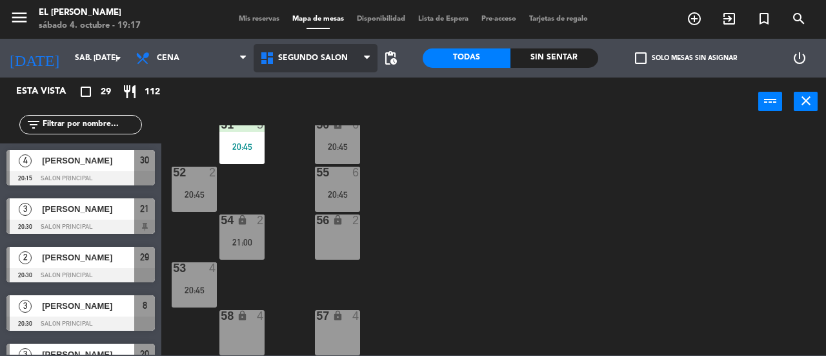
click at [318, 54] on span "Segundo Salón" at bounding box center [313, 58] width 70 height 9
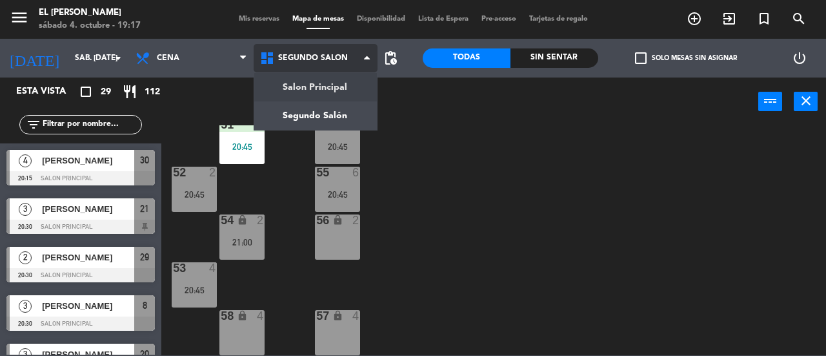
scroll to position [0, 0]
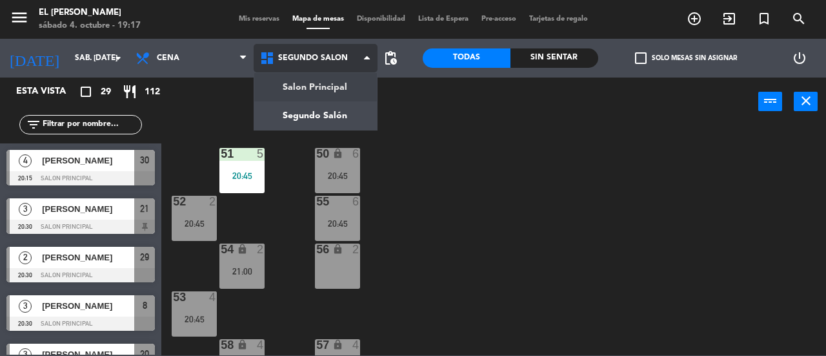
click at [323, 88] on ng-component "menu El [PERSON_NAME] sábado 4. octubre - 19:17 Mis reservas Mapa de mesas Disp…" at bounding box center [413, 177] width 826 height 355
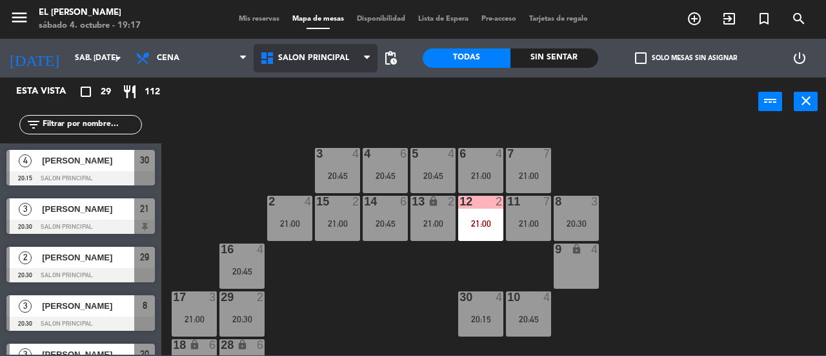
click at [326, 56] on span "Salon Principal" at bounding box center [313, 58] width 71 height 9
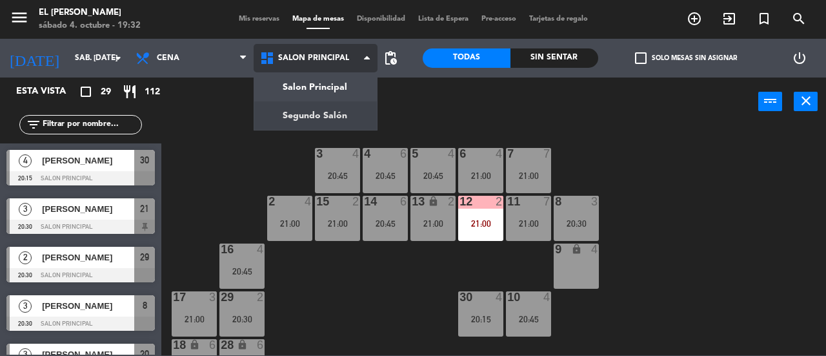
click at [353, 113] on ng-component "menu El [PERSON_NAME] sábado 4. octubre - 19:32 Mis reservas Mapa de mesas Disp…" at bounding box center [413, 177] width 826 height 355
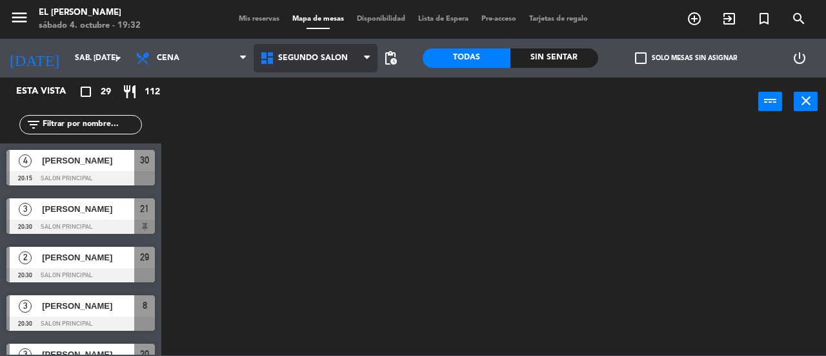
click at [287, 44] on span "Segundo Salón" at bounding box center [316, 58] width 125 height 28
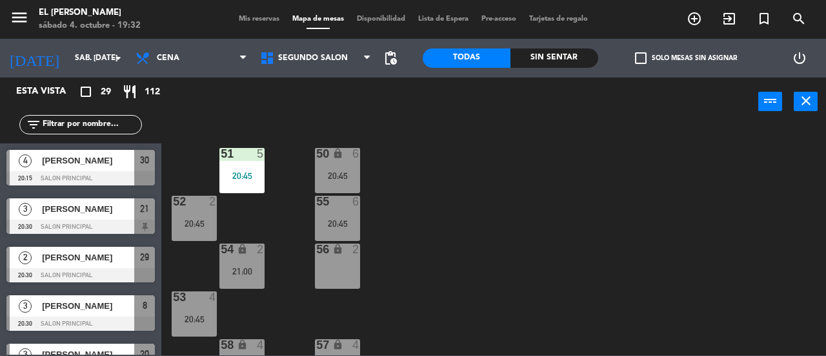
click at [402, 239] on div "50 lock 6 20:45 51 5 20:45 52 2 20:45 55 6 20:45 54 lock 2 21:00 56 lock 2 53 4…" at bounding box center [498, 240] width 656 height 230
click at [336, 263] on div "56 lock 2" at bounding box center [337, 265] width 45 height 45
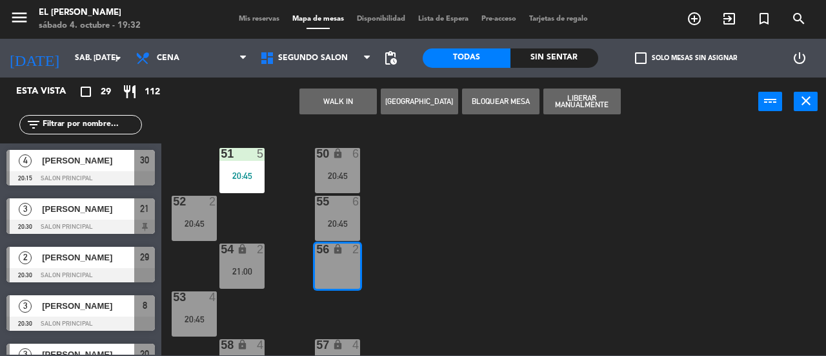
click at [423, 103] on button "[GEOGRAPHIC_DATA]" at bounding box center [419, 101] width 77 height 26
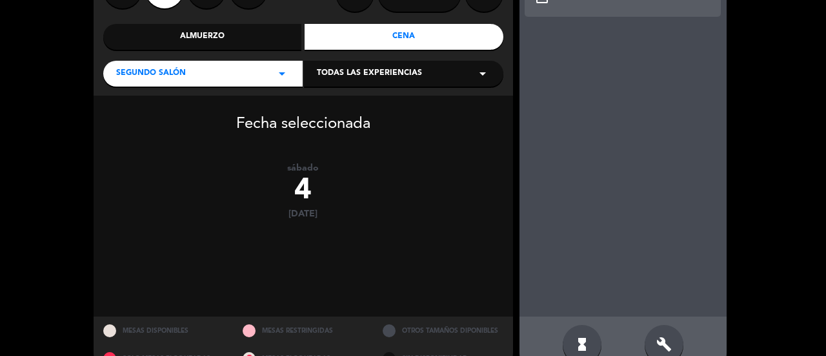
scroll to position [169, 0]
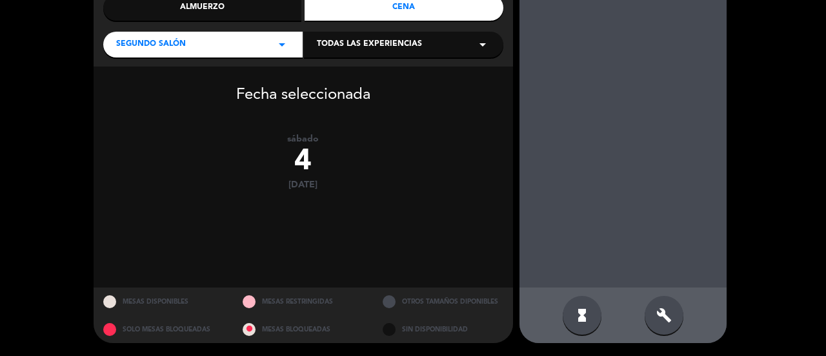
click at [680, 303] on div "hourglass_full build" at bounding box center [623, 315] width 207 height 56
click at [646, 312] on div "build" at bounding box center [664, 315] width 39 height 39
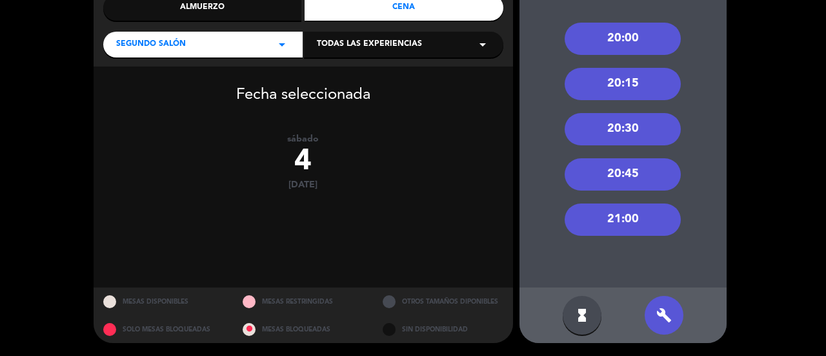
click at [640, 219] on div "21:00" at bounding box center [623, 219] width 116 height 32
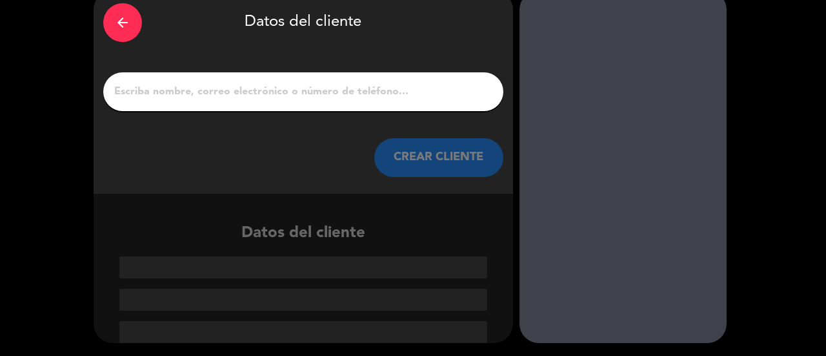
scroll to position [61, 0]
click at [394, 87] on input "1" at bounding box center [303, 92] width 381 height 18
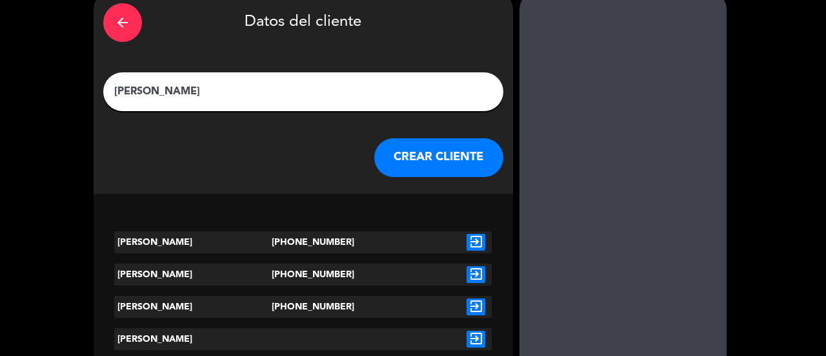
type input "[PERSON_NAME]"
click at [407, 187] on div "arrow_back Datos del cliente [PERSON_NAME] CLIENTE" at bounding box center [304, 91] width 420 height 203
click at [425, 171] on button "CREAR CLIENTE" at bounding box center [438, 157] width 129 height 39
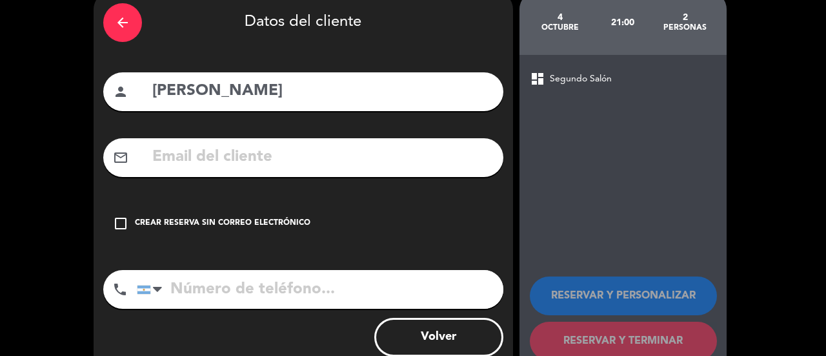
click at [274, 217] on div "Crear reserva sin correo electrónico" at bounding box center [223, 223] width 176 height 13
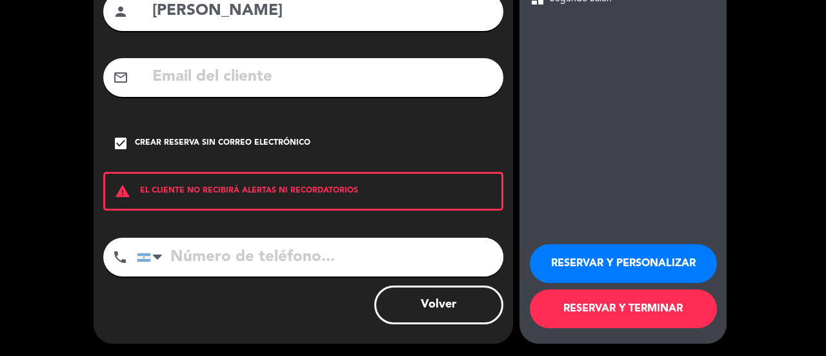
scroll to position [142, 0]
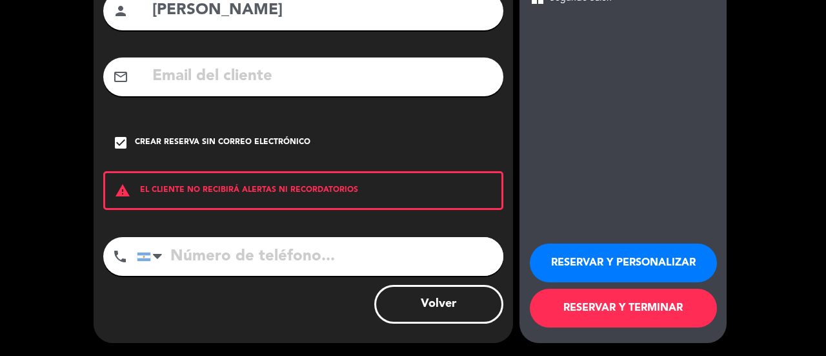
click at [635, 318] on button "RESERVAR Y TERMINAR" at bounding box center [623, 308] width 187 height 39
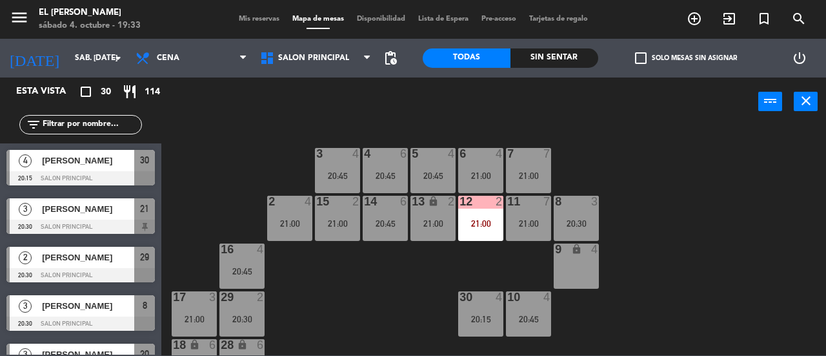
click at [700, 226] on div "3 4 20:45 4 6 20:45 5 4 20:45 6 4 21:00 7 7 21:00 2 4 21:00 15 2 21:00 14 6 20:…" at bounding box center [498, 240] width 656 height 230
click at [543, 163] on div "7 7 21:00" at bounding box center [528, 170] width 45 height 45
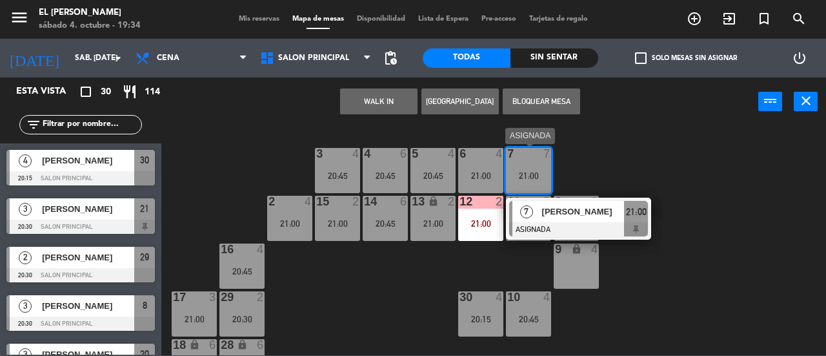
click at [640, 211] on span "21:00" at bounding box center [636, 211] width 21 height 15
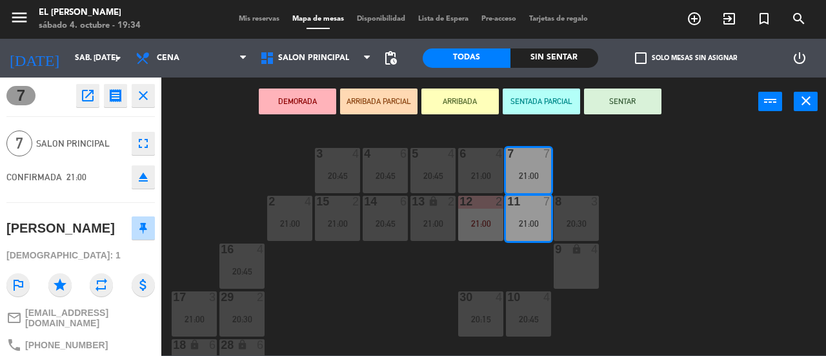
click at [424, 272] on div "3 4 20:45 4 6 20:45 5 4 20:45 6 4 21:00 7 7 21:00 2 4 21:00 15 2 21:00 14 6 20:…" at bounding box center [498, 240] width 656 height 230
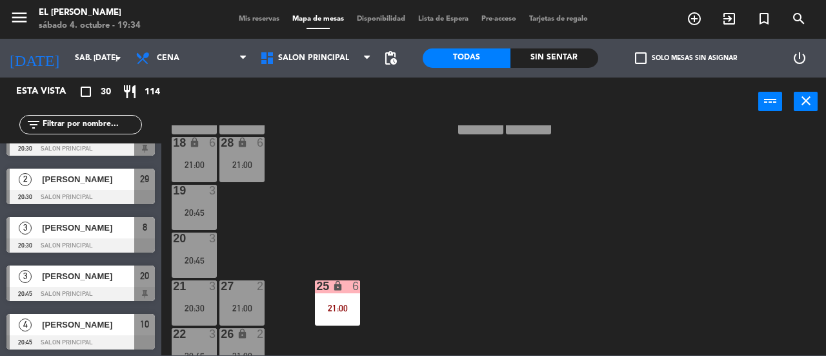
scroll to position [268, 0]
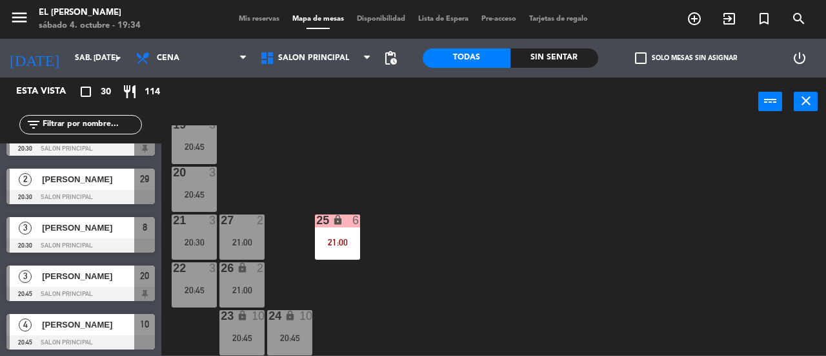
click at [195, 187] on div "20 3 20:45" at bounding box center [194, 189] width 45 height 45
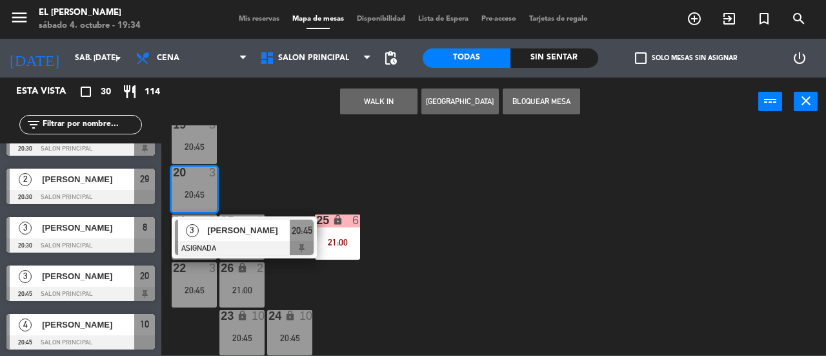
click at [270, 174] on div "3 4 20:45 4 6 20:45 5 4 20:45 6 4 21:00 7 7 21:00 2 4 21:00 15 2 21:00 14 6 20:…" at bounding box center [498, 240] width 656 height 230
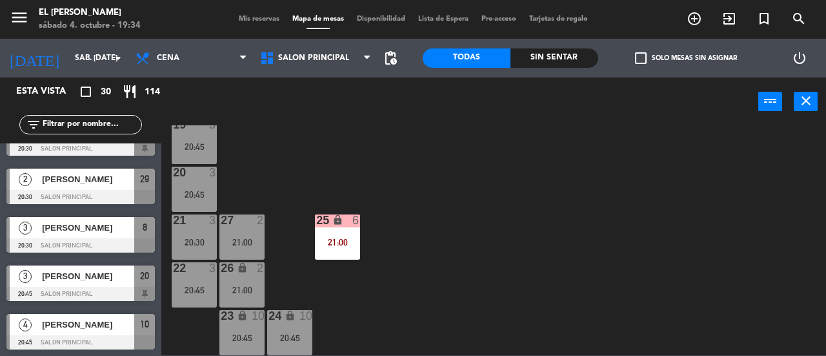
click at [199, 142] on div "20:45" at bounding box center [194, 146] width 45 height 9
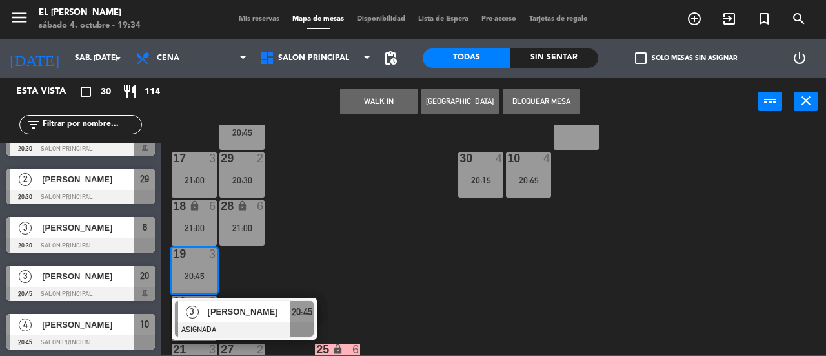
click at [341, 254] on div "3 4 20:45 4 6 20:45 5 4 20:45 6 4 21:00 7 7 21:00 2 4 21:00 15 2 21:00 14 6 20:…" at bounding box center [498, 240] width 656 height 230
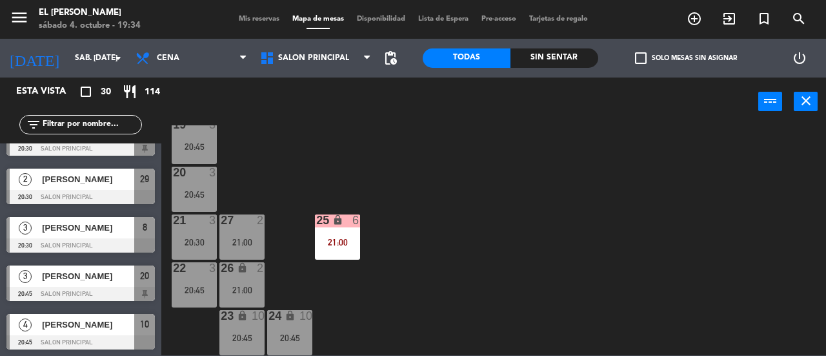
click at [242, 319] on icon "lock" at bounding box center [242, 315] width 11 height 11
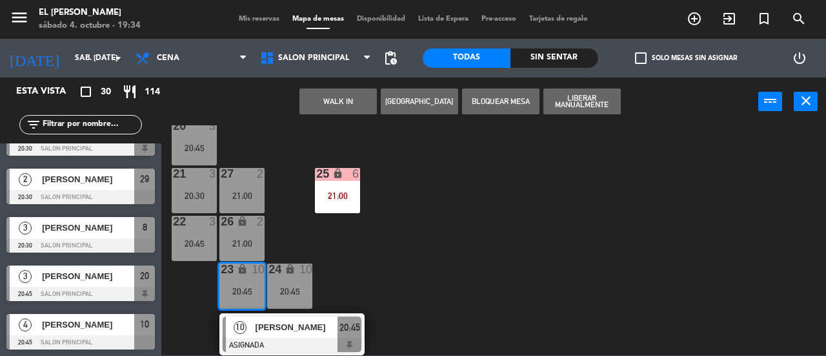
click at [359, 319] on span "20:45" at bounding box center [349, 326] width 21 height 15
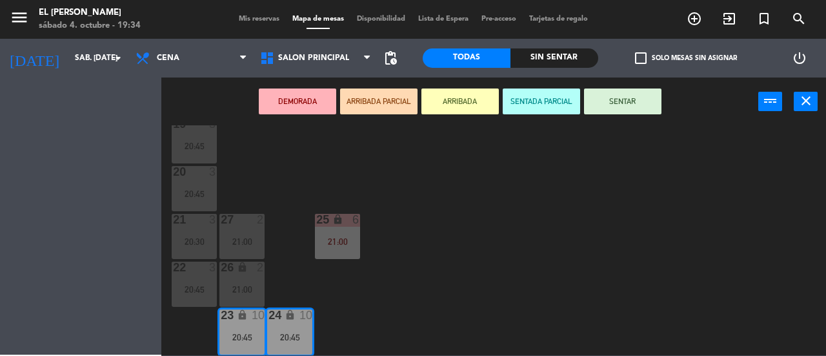
scroll to position [268, 0]
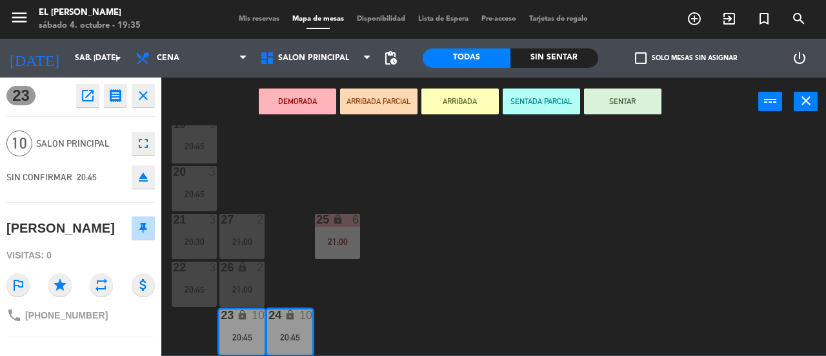
click at [338, 282] on div "3 4 20:45 4 6 20:45 5 4 20:45 6 4 21:00 7 7 21:00 2 4 21:00 15 2 21:00 14 6 20:…" at bounding box center [498, 240] width 656 height 230
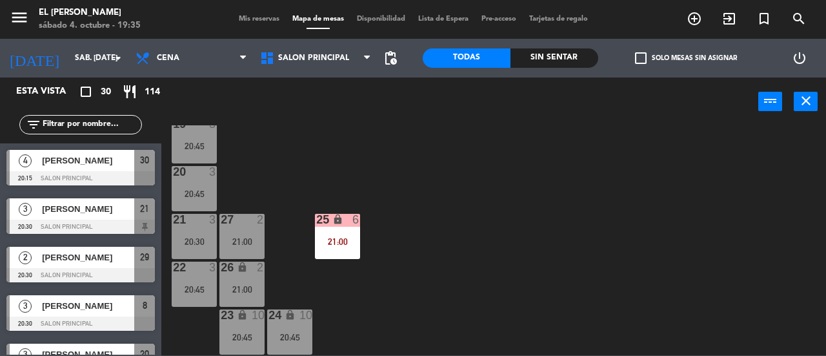
scroll to position [0, 0]
click at [334, 237] on div "21:00" at bounding box center [337, 241] width 45 height 9
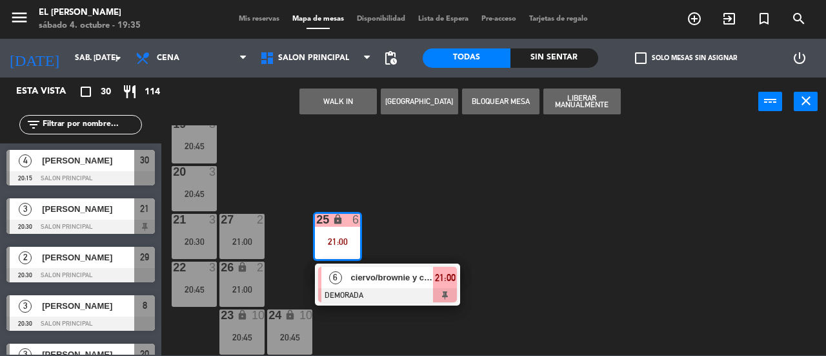
click at [436, 208] on div "3 4 20:45 4 6 20:45 5 4 20:45 6 4 21:00 7 7 21:00 2 4 21:00 15 2 21:00 14 6 20:…" at bounding box center [498, 240] width 656 height 230
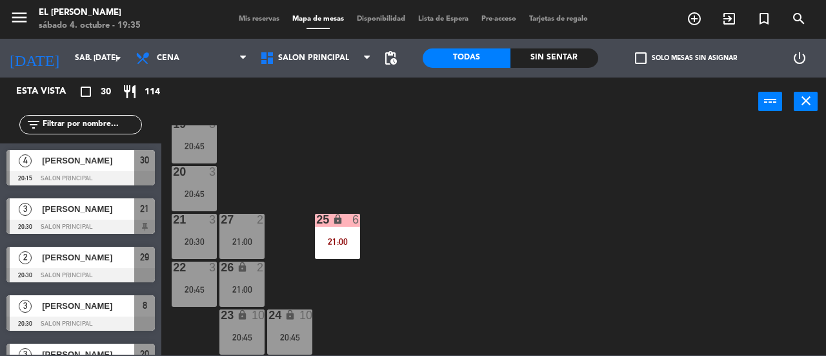
click at [216, 180] on div "20 3 20:45" at bounding box center [194, 188] width 45 height 45
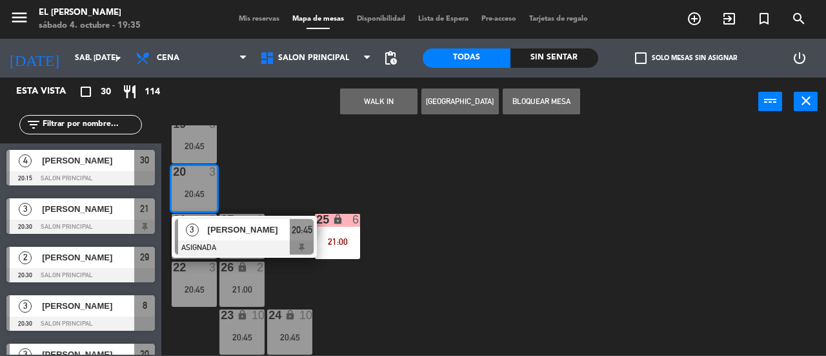
click at [297, 176] on div "3 4 20:45 4 6 20:45 5 4 20:45 6 4 21:00 7 7 21:00 2 4 21:00 15 2 21:00 14 6 20:…" at bounding box center [498, 240] width 656 height 230
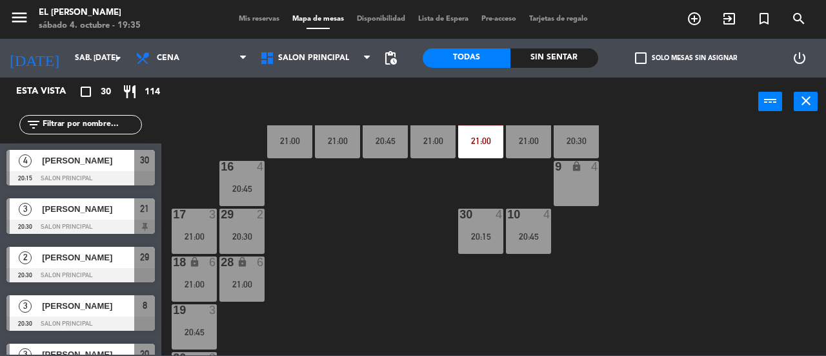
scroll to position [75, 0]
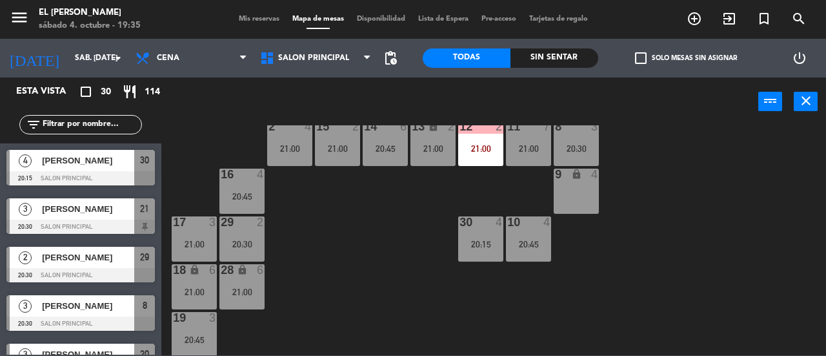
click at [249, 271] on div "lock" at bounding box center [242, 270] width 21 height 12
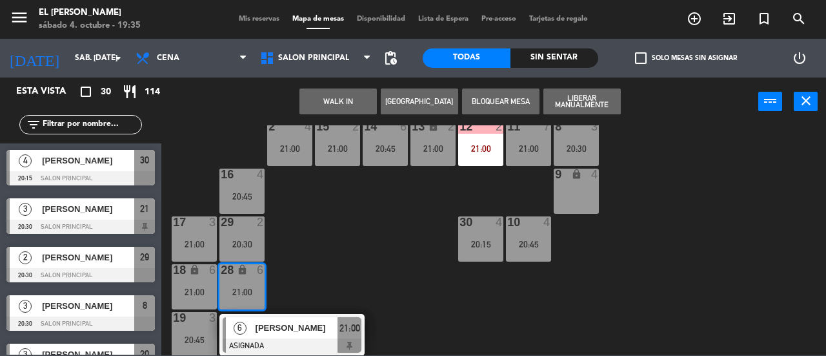
click at [334, 273] on div "3 4 20:45 4 6 20:45 5 4 20:45 6 4 21:00 7 7 21:00 2 4 21:00 15 2 21:00 14 6 20:…" at bounding box center [498, 240] width 656 height 230
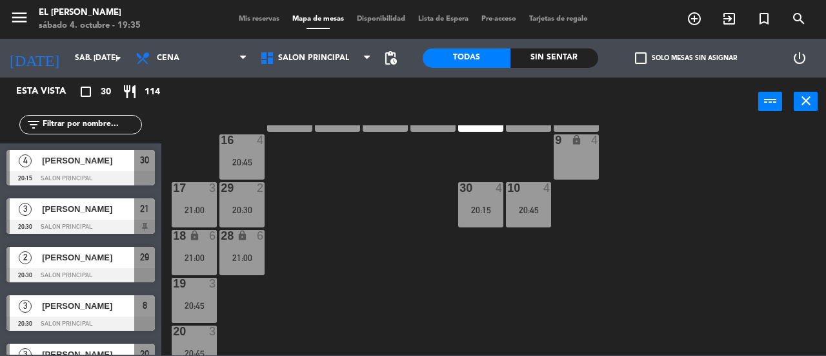
scroll to position [268, 0]
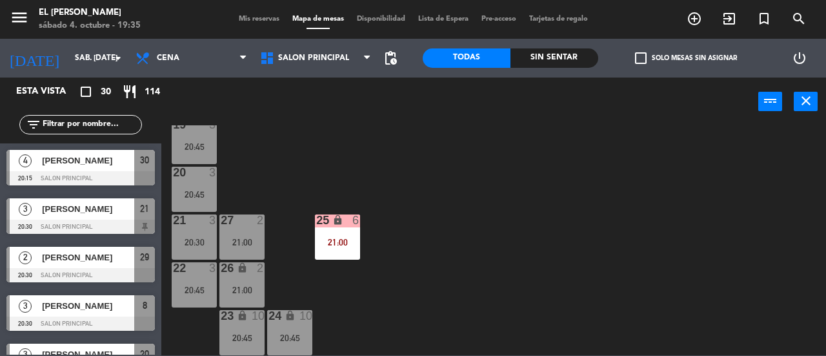
click at [289, 329] on div "24 lock 10 20:45" at bounding box center [289, 332] width 45 height 45
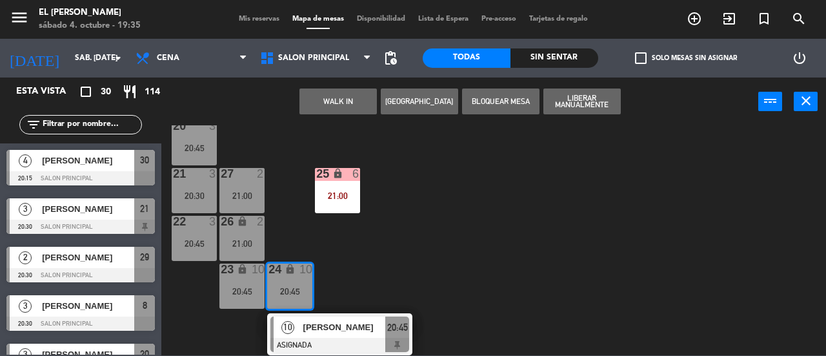
click at [476, 224] on div "3 4 20:45 4 6 20:45 5 4 20:45 6 4 21:00 7 7 21:00 2 4 21:00 15 2 21:00 14 6 20:…" at bounding box center [498, 240] width 656 height 230
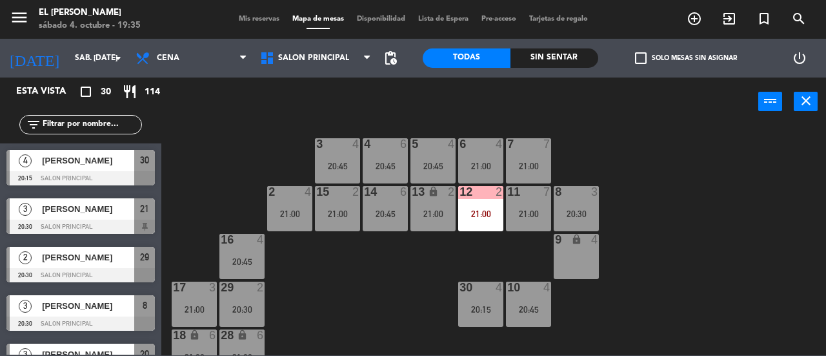
scroll to position [0, 0]
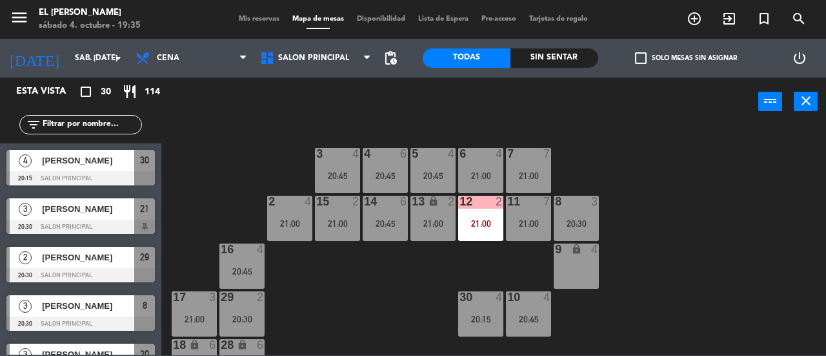
click at [395, 157] on div at bounding box center [385, 154] width 21 height 12
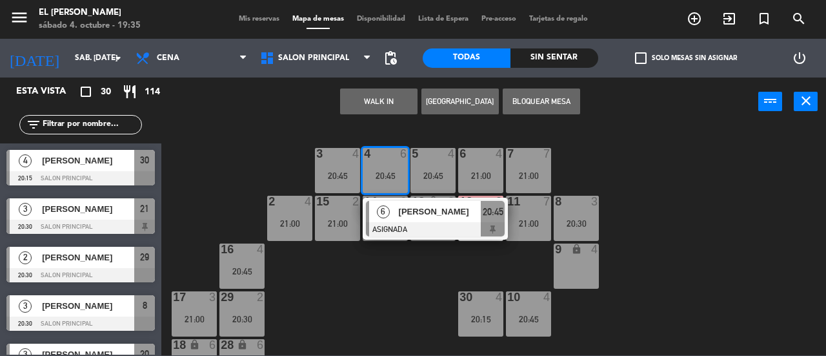
click at [411, 283] on div "3 4 20:45 4 6 20:45 6 [PERSON_NAME] ASIGNADA 20:45 5 4 20:45 6 4 21:00 7 7 21:0…" at bounding box center [498, 240] width 656 height 230
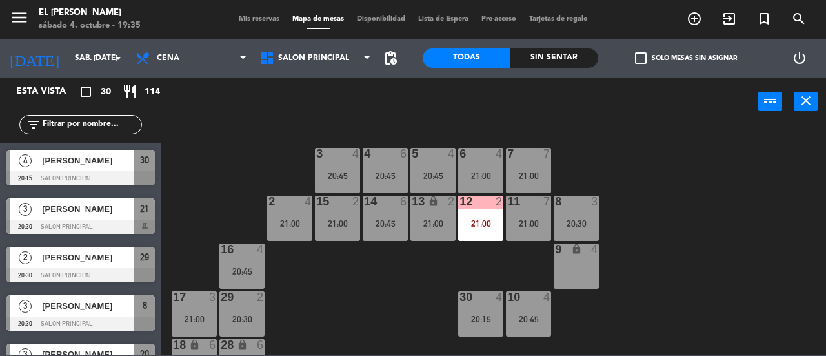
click at [381, 159] on div at bounding box center [385, 154] width 21 height 12
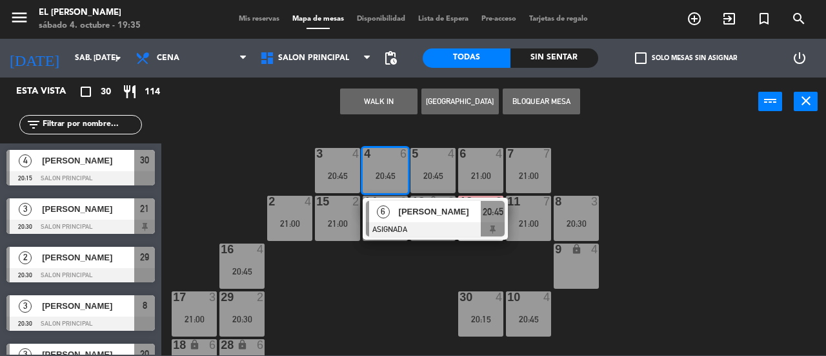
click at [389, 294] on div "3 4 20:45 4 6 20:45 6 [PERSON_NAME] ASIGNADA 20:45 5 4 20:45 6 4 21:00 7 7 21:0…" at bounding box center [498, 240] width 656 height 230
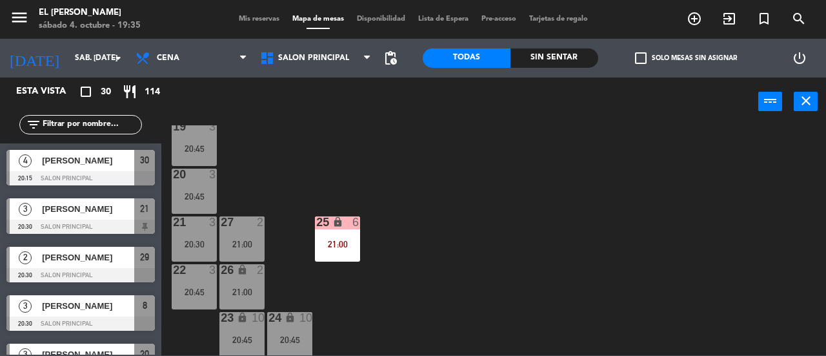
scroll to position [268, 0]
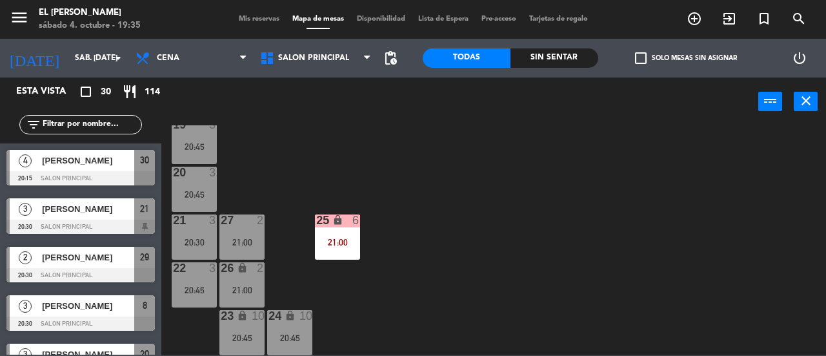
click at [304, 327] on div "24 lock 10 20:45" at bounding box center [289, 332] width 45 height 45
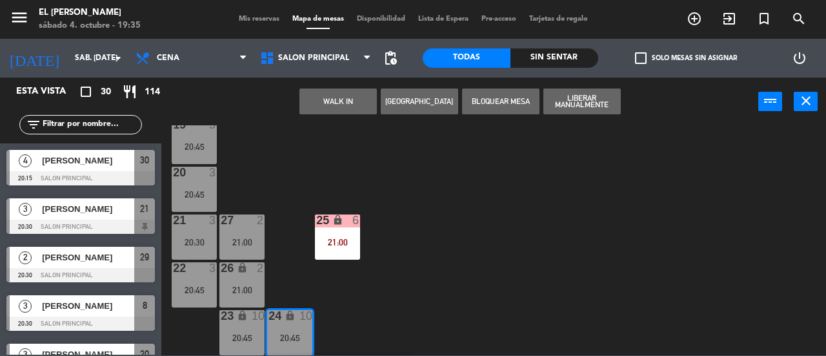
click at [403, 299] on div "3 4 20:45 4 6 20:45 5 4 20:45 6 4 21:00 7 7 21:00 2 4 21:00 15 2 21:00 14 6 20:…" at bounding box center [498, 240] width 656 height 230
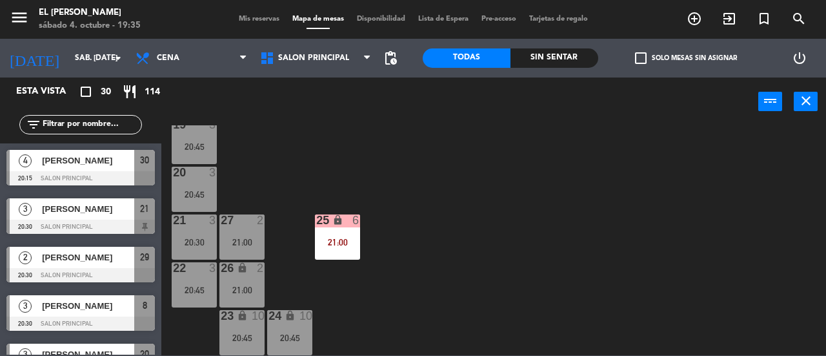
click at [296, 318] on div "lock" at bounding box center [289, 316] width 21 height 12
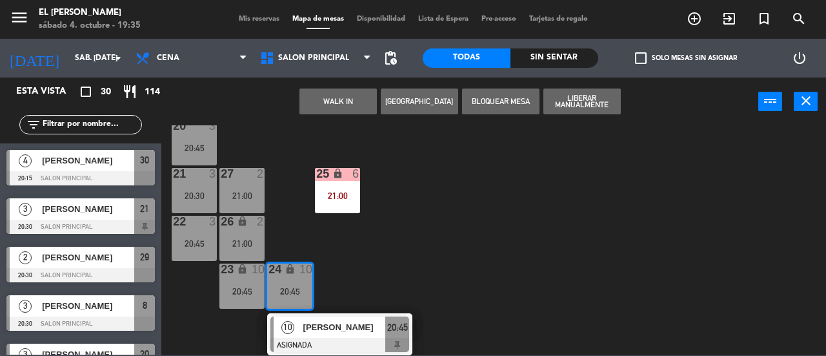
click at [465, 269] on div "3 4 20:45 4 6 20:45 5 4 20:45 6 4 21:00 7 7 21:00 2 4 21:00 15 2 21:00 14 6 20:…" at bounding box center [498, 240] width 656 height 230
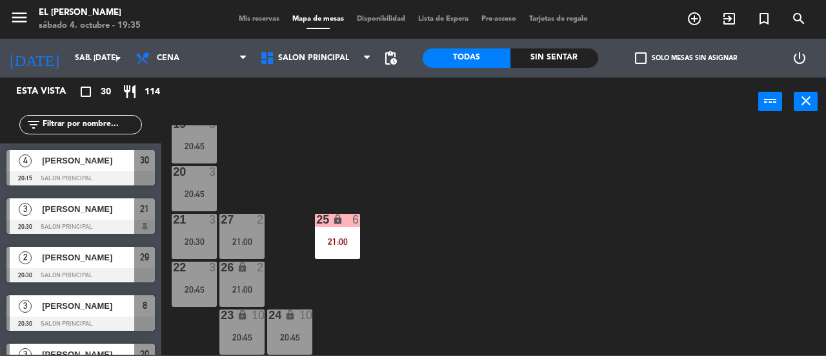
click at [301, 309] on div "10" at bounding box center [305, 315] width 13 height 12
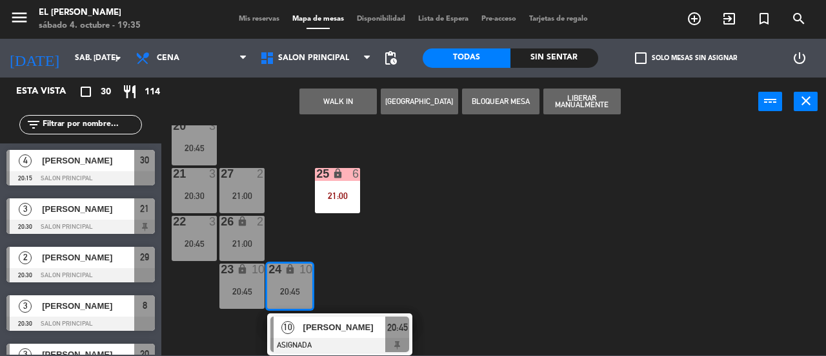
click at [456, 254] on div "3 4 20:45 4 6 20:45 5 4 20:45 6 4 21:00 7 7 21:00 2 4 21:00 15 2 21:00 14 6 20:…" at bounding box center [498, 240] width 656 height 230
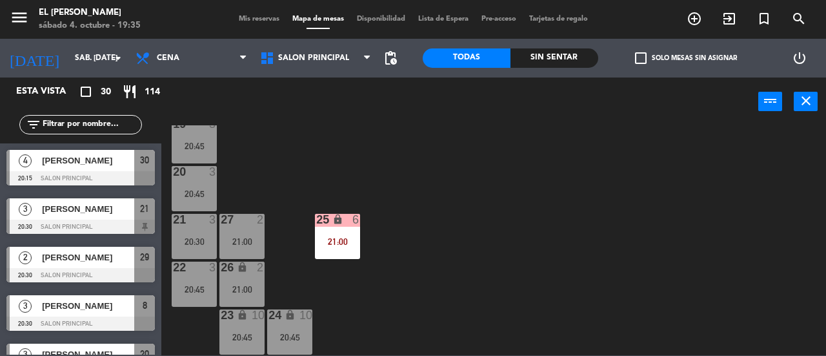
scroll to position [268, 0]
click at [206, 58] on span "Cena" at bounding box center [191, 58] width 125 height 28
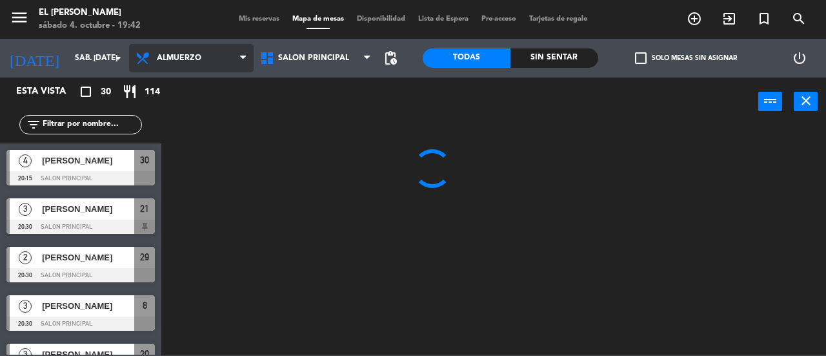
click at [208, 90] on ng-component "menu El [PERSON_NAME] sábado 4. octubre - 19:42 Mis reservas Mapa de mesas Disp…" at bounding box center [413, 177] width 826 height 355
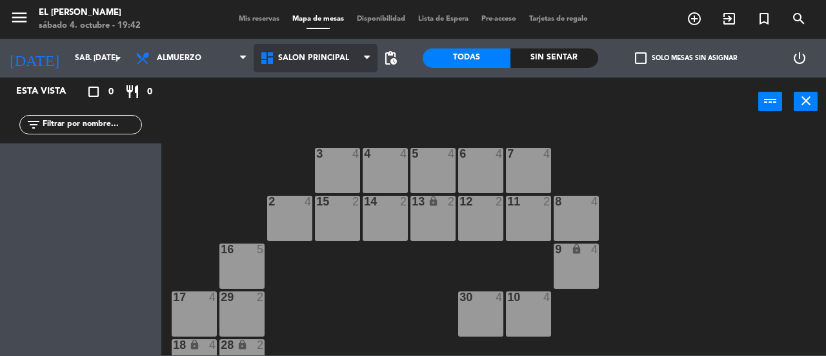
click at [341, 59] on span "Salon Principal" at bounding box center [313, 58] width 71 height 9
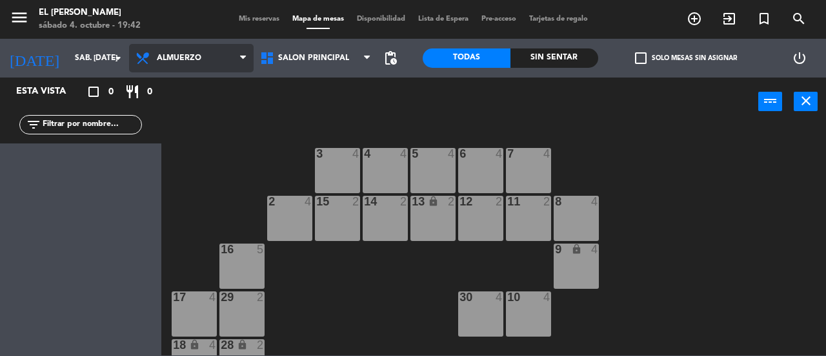
click at [170, 59] on span "Almuerzo" at bounding box center [179, 58] width 45 height 9
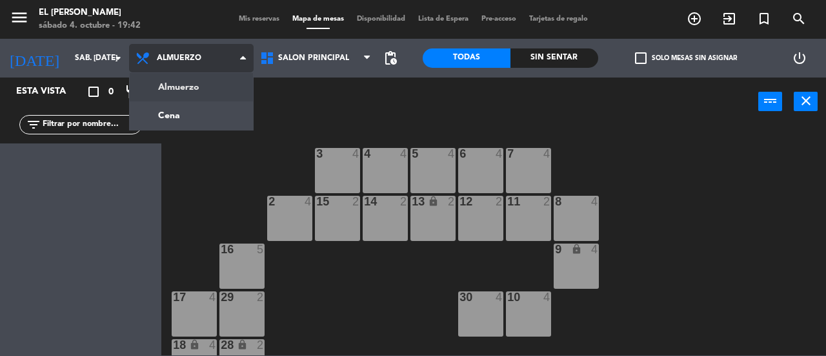
click at [170, 59] on span "Almuerzo" at bounding box center [179, 58] width 45 height 9
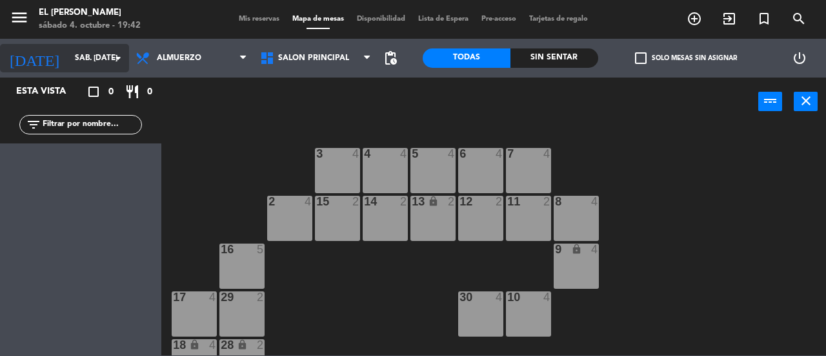
click at [105, 52] on input "sáb. [DATE]" at bounding box center [119, 58] width 103 height 22
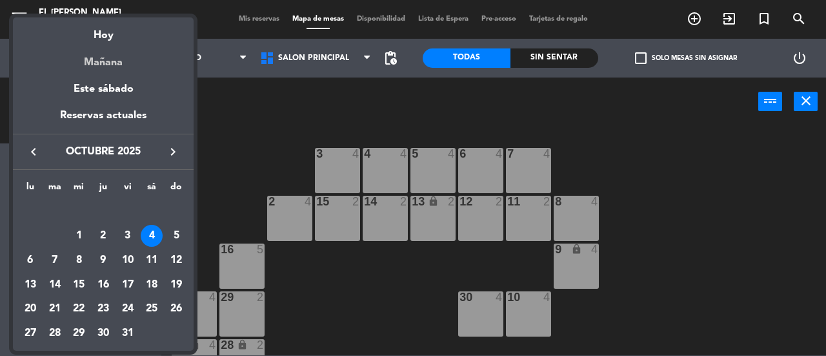
click at [107, 64] on div "Mañana" at bounding box center [103, 58] width 181 height 26
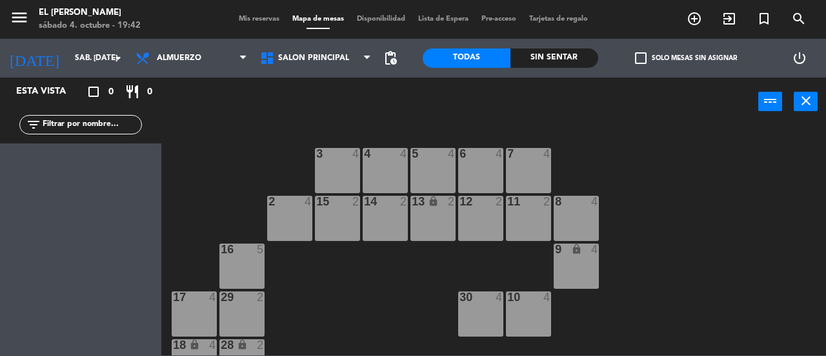
type input "dom. [DATE]"
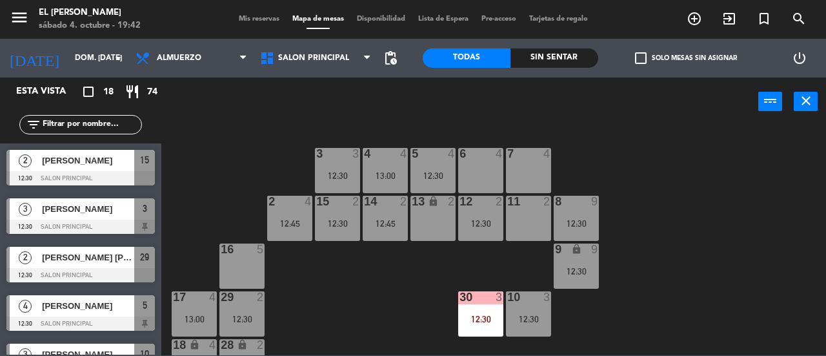
click at [520, 176] on div "7 4" at bounding box center [528, 170] width 45 height 45
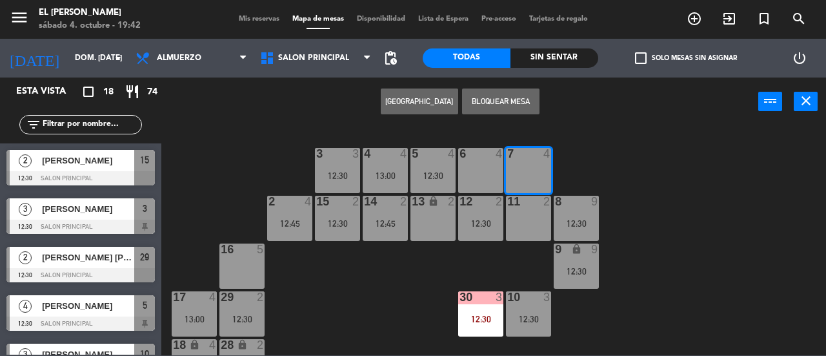
click at [424, 106] on button "[GEOGRAPHIC_DATA]" at bounding box center [419, 101] width 77 height 26
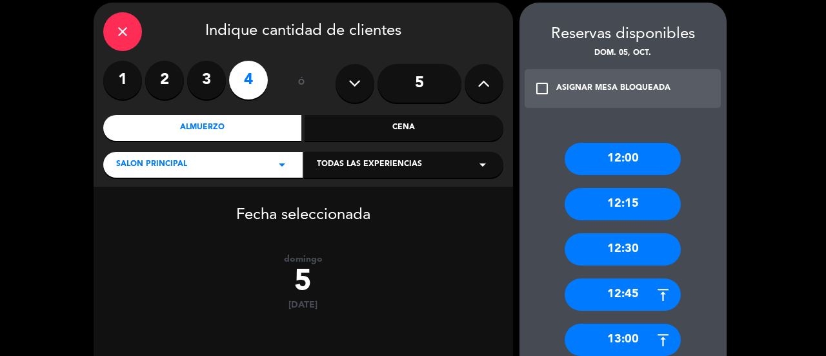
scroll to position [129, 0]
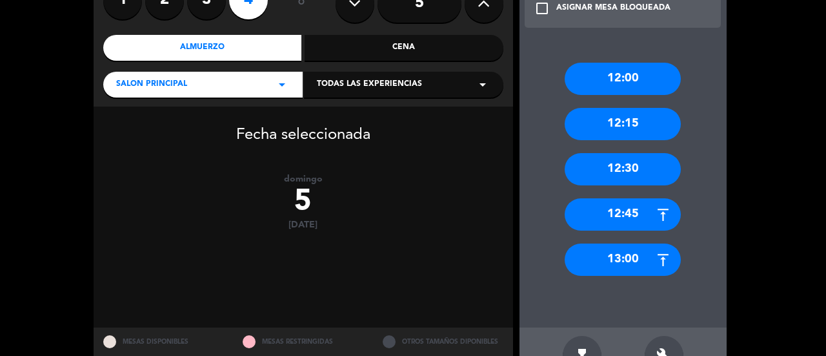
click at [627, 214] on div "12:45" at bounding box center [623, 214] width 116 height 32
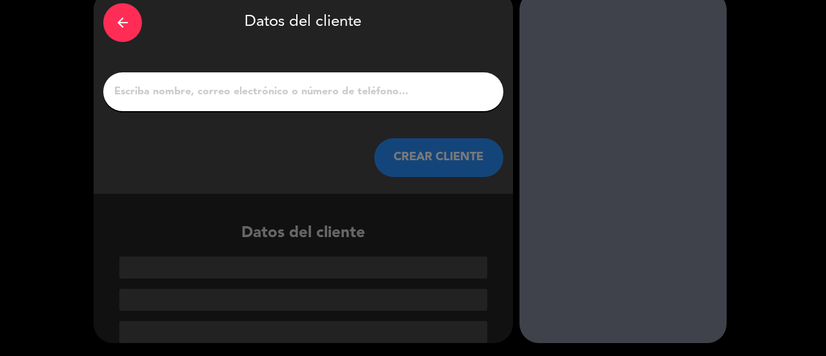
click at [322, 94] on input "1" at bounding box center [303, 92] width 381 height 18
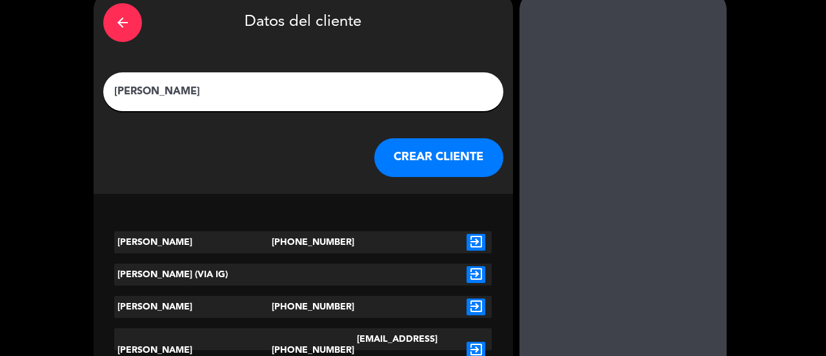
scroll to position [32, 0]
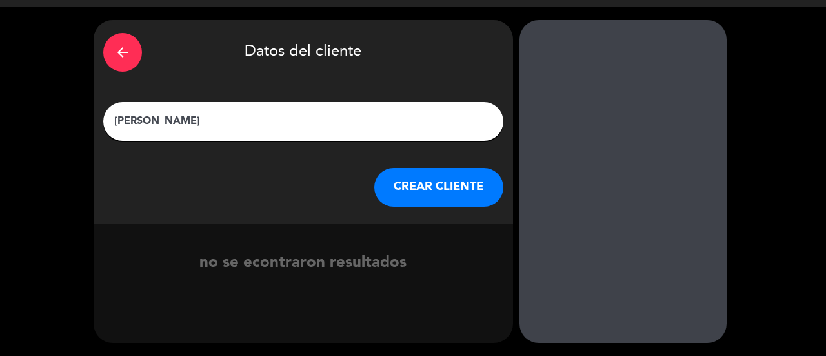
type input "[PERSON_NAME]"
click at [451, 187] on button "CREAR CLIENTE" at bounding box center [438, 187] width 129 height 39
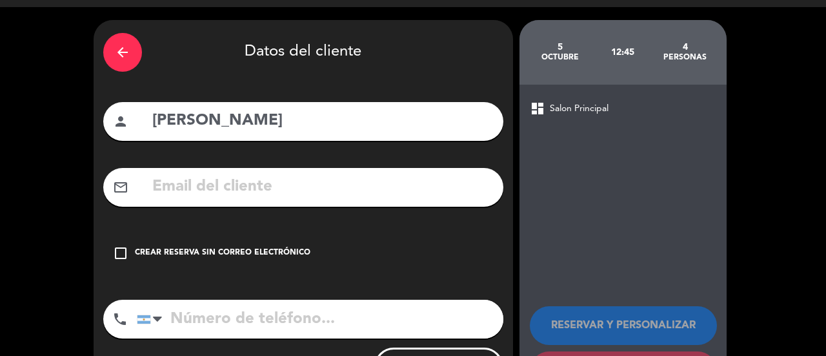
click at [114, 252] on icon "check_box_outline_blank" at bounding box center [120, 252] width 15 height 15
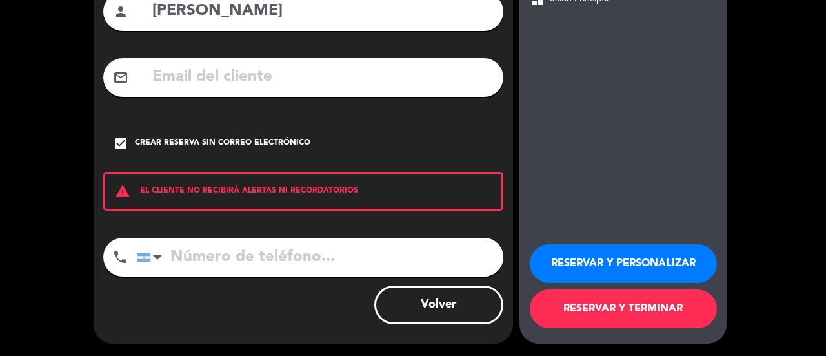
scroll to position [142, 0]
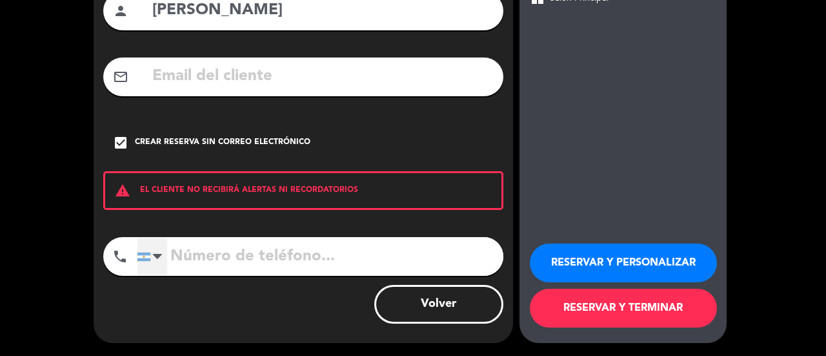
click at [161, 253] on div at bounding box center [157, 255] width 9 height 15
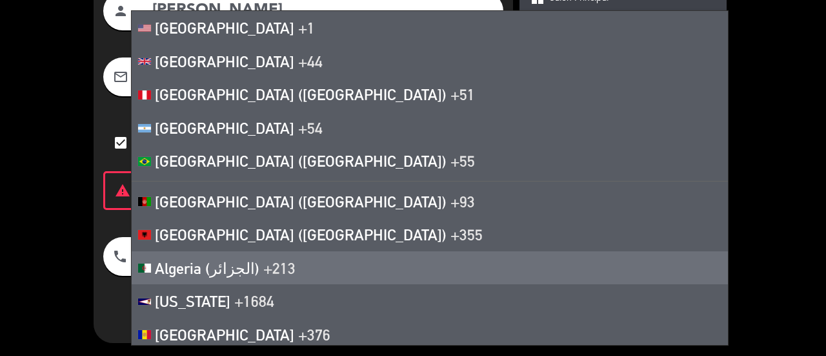
click at [94, 247] on div "arrow_back Datos del cliente person [PERSON_NAME] mail_outline check_box Crear …" at bounding box center [304, 126] width 420 height 433
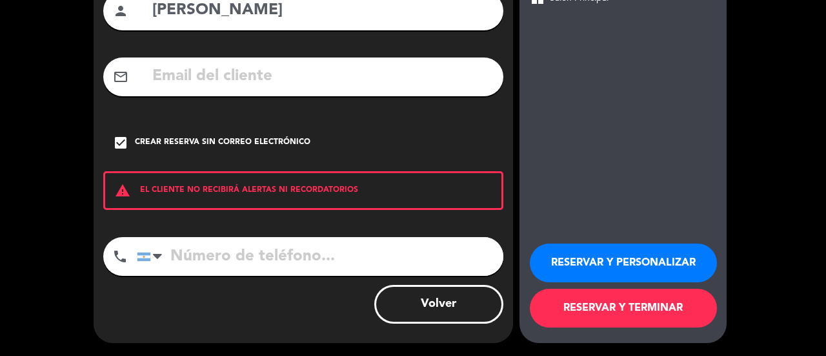
click at [209, 253] on input "tel" at bounding box center [320, 256] width 367 height 39
type input "3413137136"
click at [626, 302] on button "RESERVAR Y TERMINAR" at bounding box center [623, 308] width 187 height 39
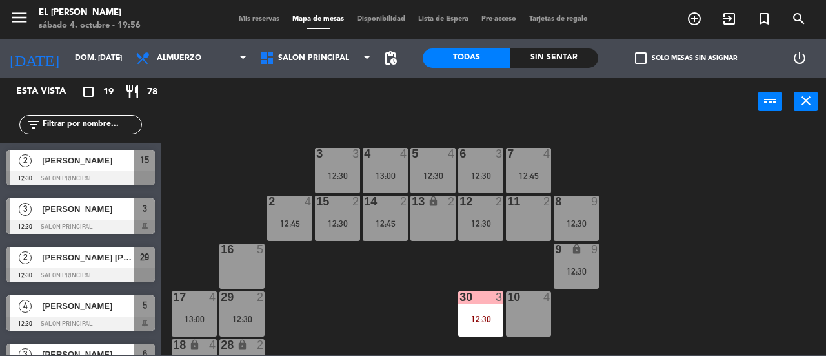
click at [401, 284] on div "3 3 12:30 4 4 13:00 5 4 12:30 6 3 12:30 7 4 12:45 2 4 12:45 15 2 12:30 14 2 12:…" at bounding box center [498, 240] width 656 height 230
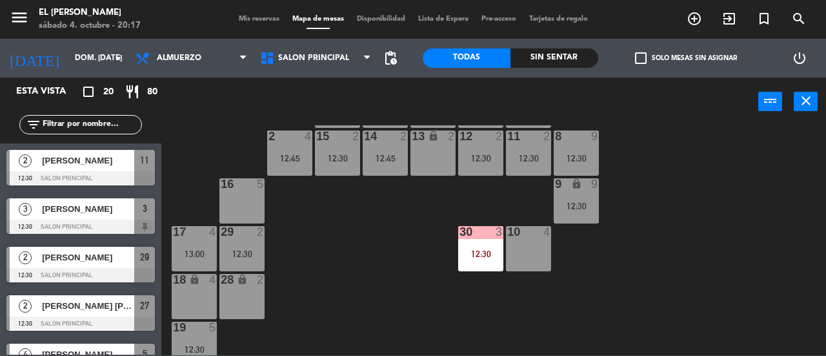
scroll to position [65, 0]
click at [480, 232] on div at bounding box center [481, 233] width 21 height 12
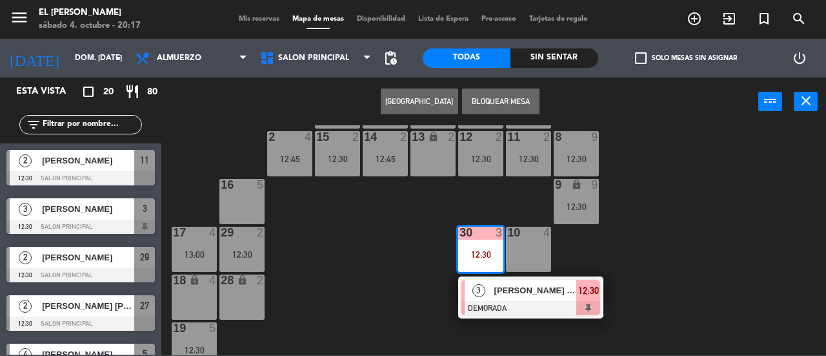
click at [648, 258] on div "3 3 12:30 4 4 13:00 5 4 12:30 6 3 12:30 7 4 12:45 2 4 12:45 15 2 12:30 14 2 12:…" at bounding box center [498, 240] width 656 height 230
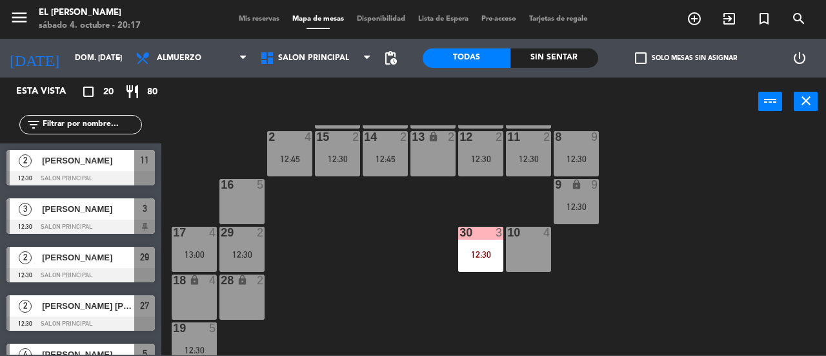
click at [522, 247] on div "10 4" at bounding box center [528, 249] width 45 height 45
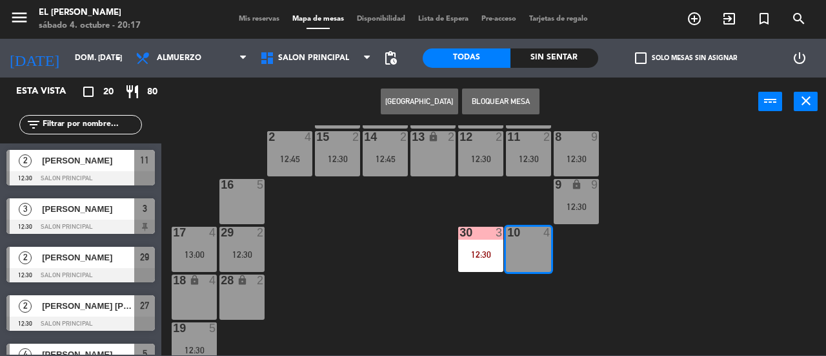
click at [703, 252] on div "3 3 12:30 4 4 13:00 5 4 12:30 6 3 12:30 7 4 12:45 2 4 12:45 15 2 12:30 14 2 12:…" at bounding box center [498, 240] width 656 height 230
